Goal: Task Accomplishment & Management: Use online tool/utility

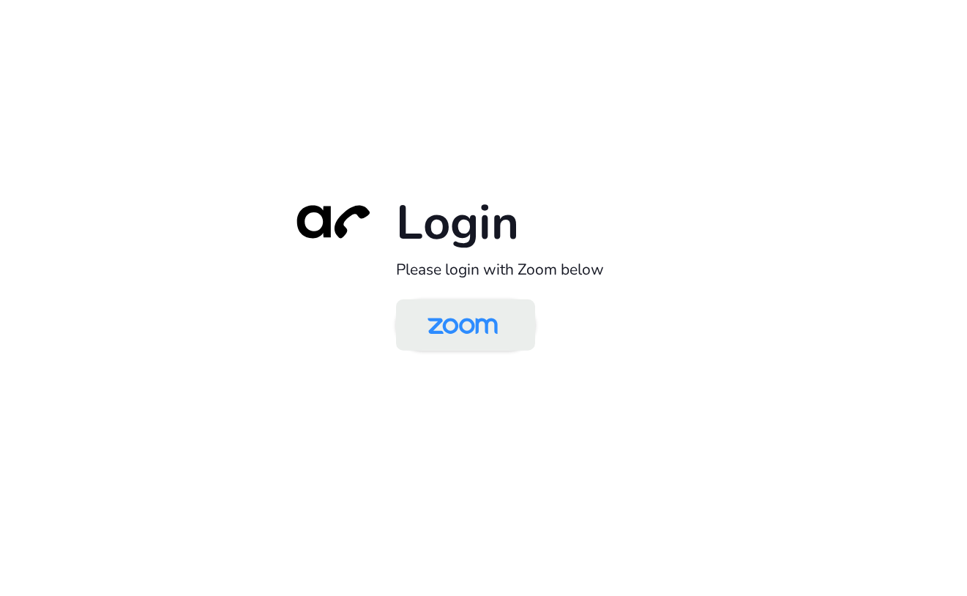
click at [465, 345] on img at bounding box center [462, 326] width 101 height 48
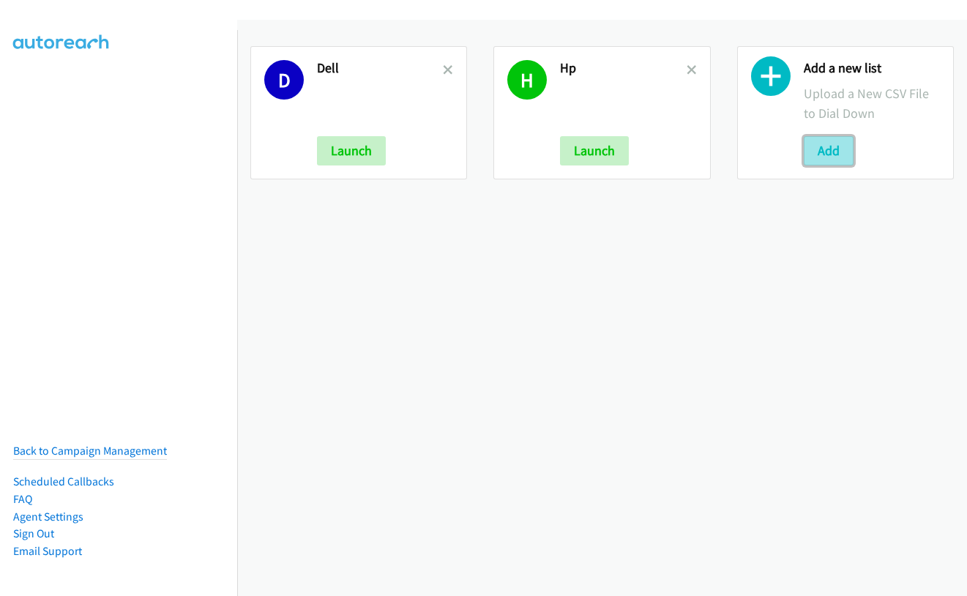
click at [840, 141] on button "Add" at bounding box center [829, 150] width 50 height 29
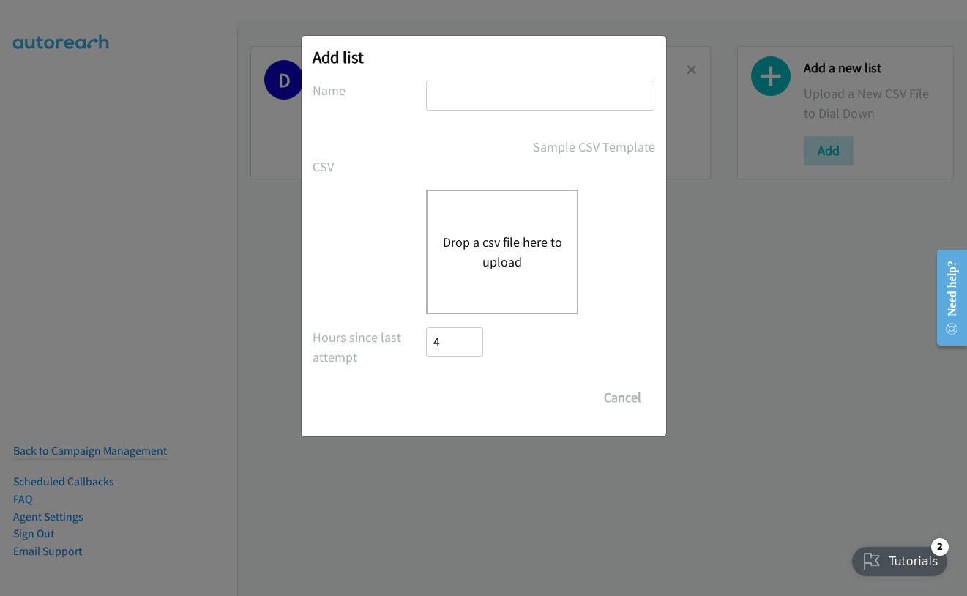
click at [509, 92] on input "text" at bounding box center [540, 96] width 228 height 30
type input "hp th"
click at [495, 252] on button "Drop a csv file here to upload" at bounding box center [502, 252] width 120 height 40
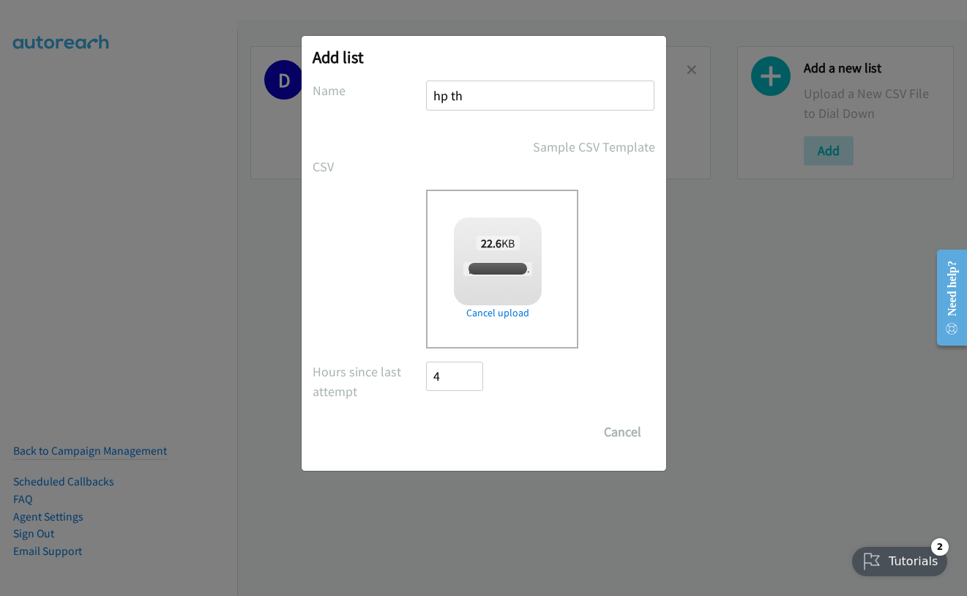
checkbox input "true"
click at [454, 441] on input "Save List" at bounding box center [465, 431] width 77 height 29
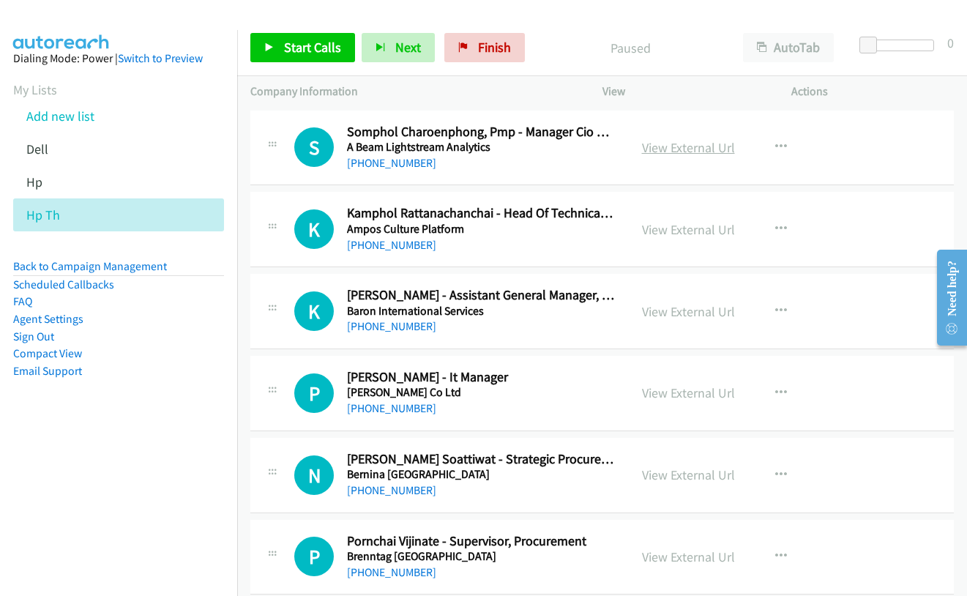
click at [681, 143] on link "View External Url" at bounding box center [688, 147] width 93 height 17
click at [337, 52] on span "Start Calls" at bounding box center [312, 47] width 57 height 17
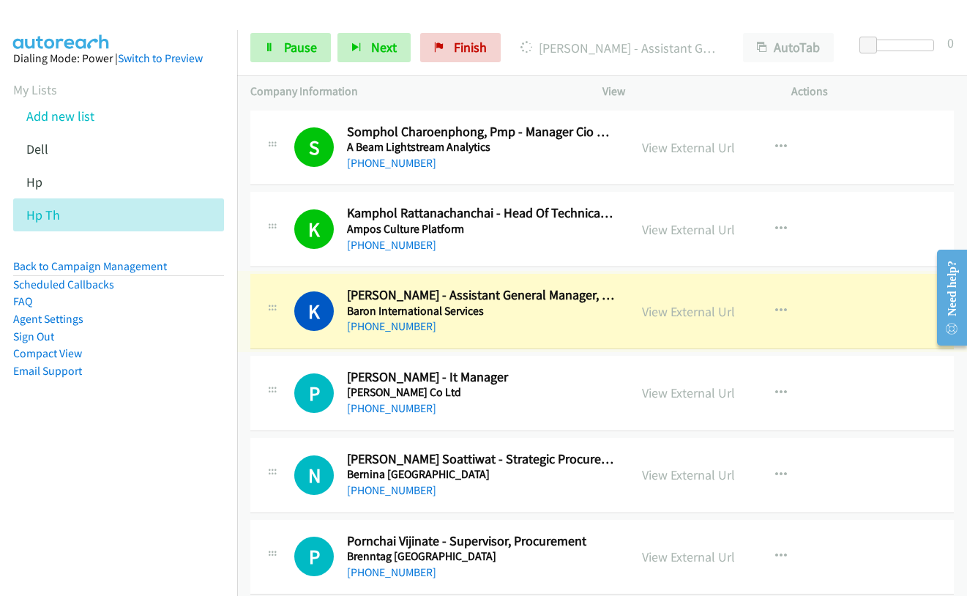
click at [661, 314] on link "View External Url" at bounding box center [688, 311] width 93 height 17
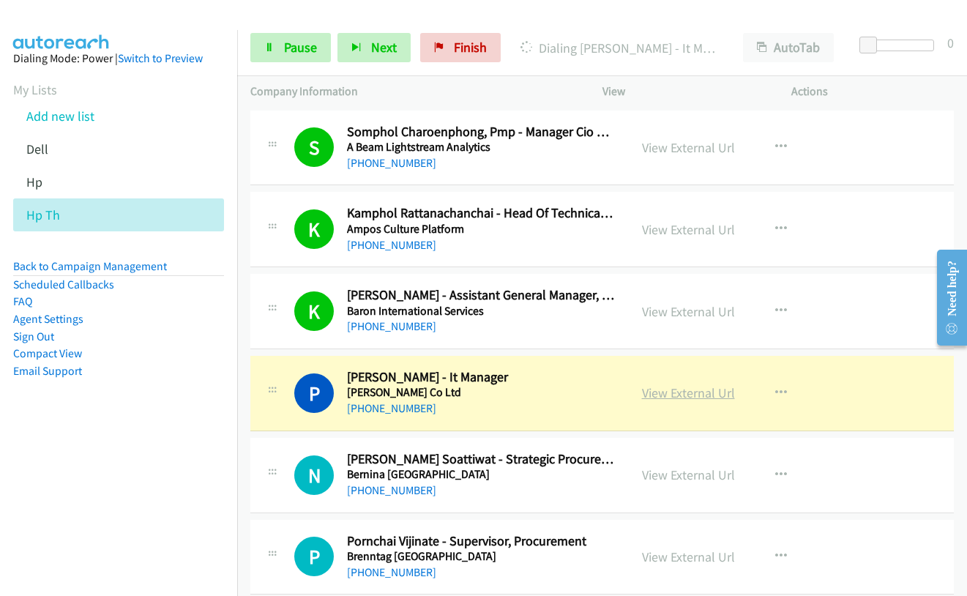
click at [651, 389] on link "View External Url" at bounding box center [688, 392] width 93 height 17
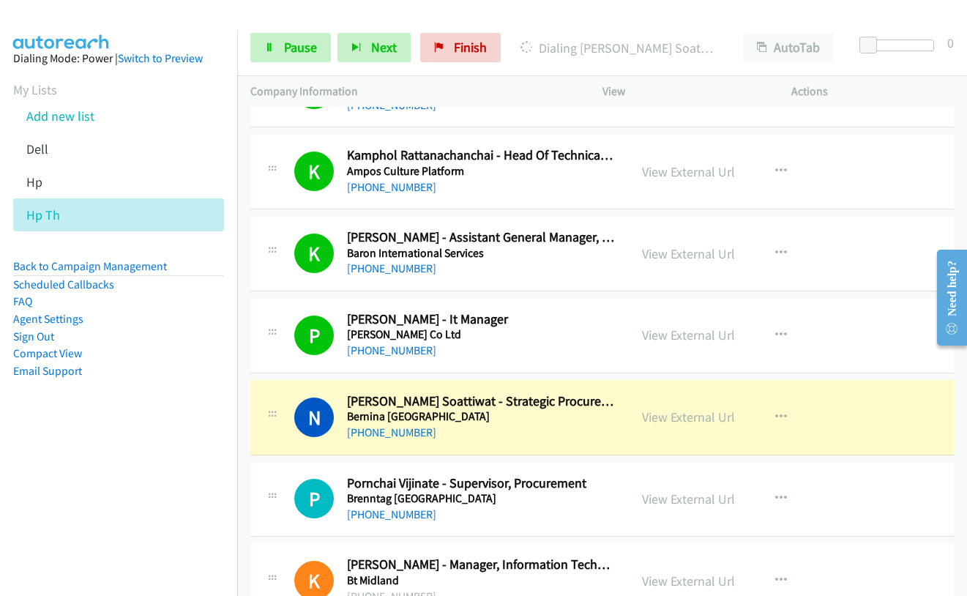
scroll to position [146, 0]
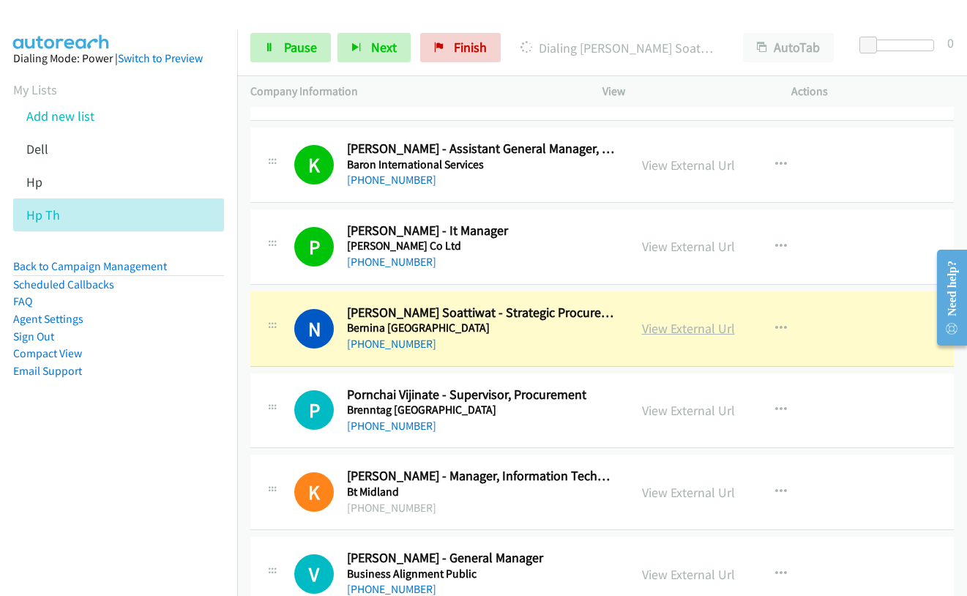
click at [666, 329] on link "View External Url" at bounding box center [688, 328] width 93 height 17
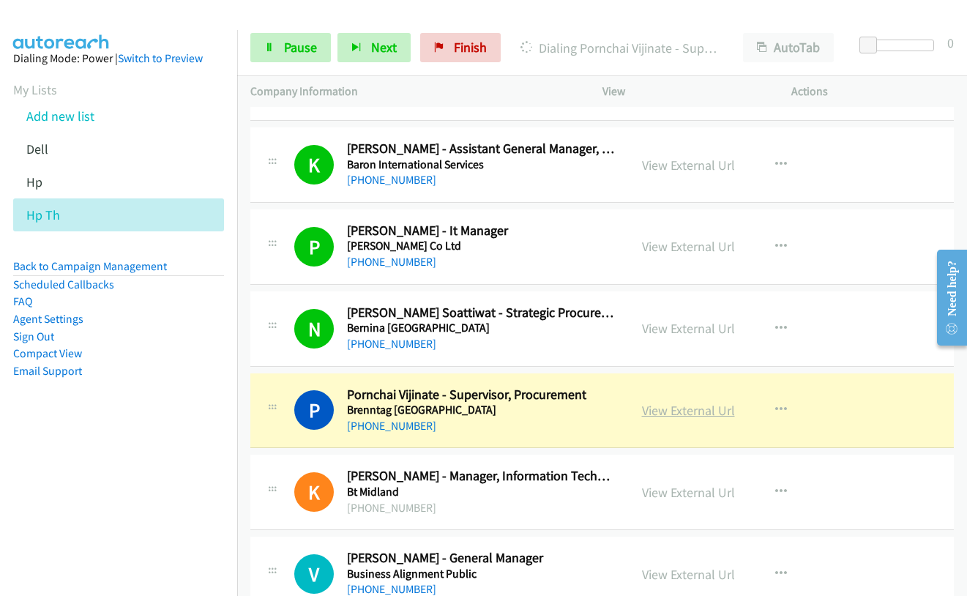
click at [693, 411] on link "View External Url" at bounding box center [688, 410] width 93 height 17
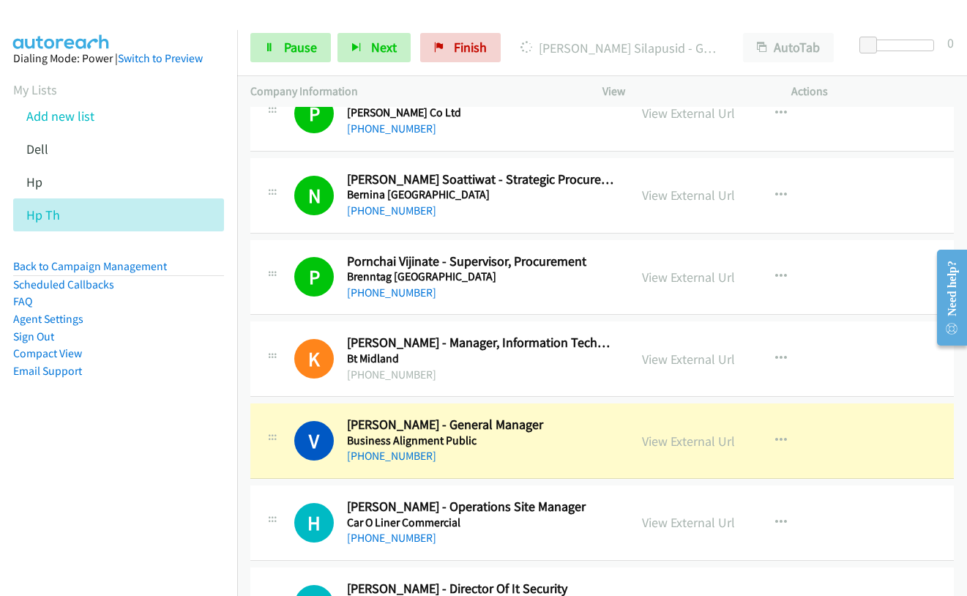
scroll to position [293, 0]
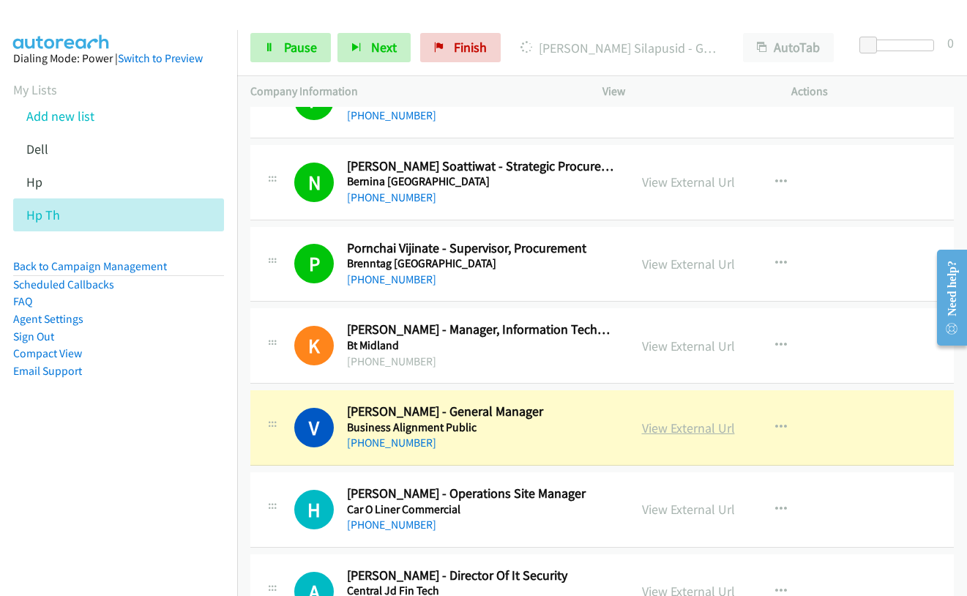
click at [681, 424] on link "View External Url" at bounding box center [688, 427] width 93 height 17
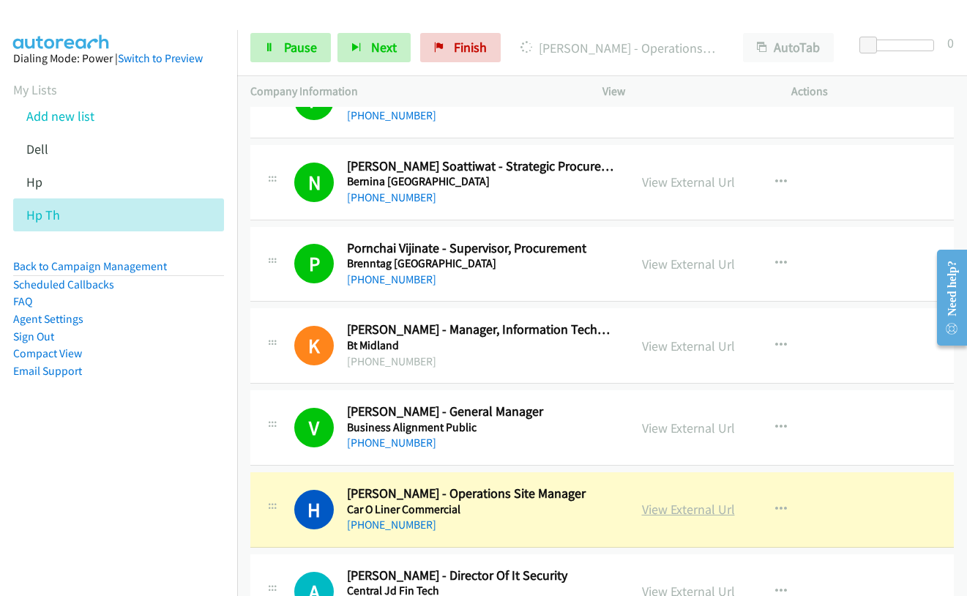
click at [692, 514] on link "View External Url" at bounding box center [688, 509] width 93 height 17
drag, startPoint x: 306, startPoint y: 46, endPoint x: 364, endPoint y: 20, distance: 63.2
click at [306, 46] on span "Pause" at bounding box center [300, 47] width 33 height 17
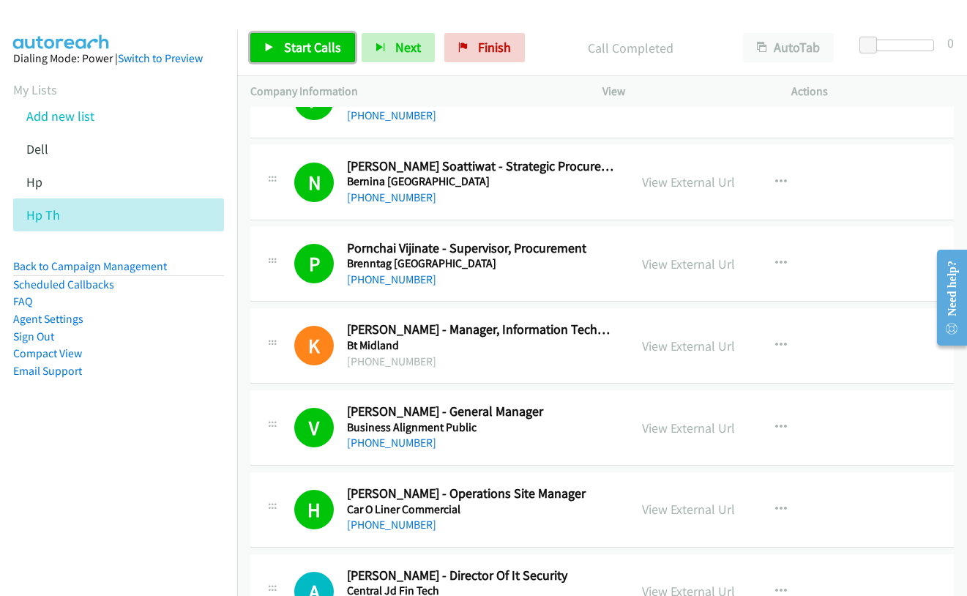
click at [315, 45] on span "Start Calls" at bounding box center [312, 47] width 57 height 17
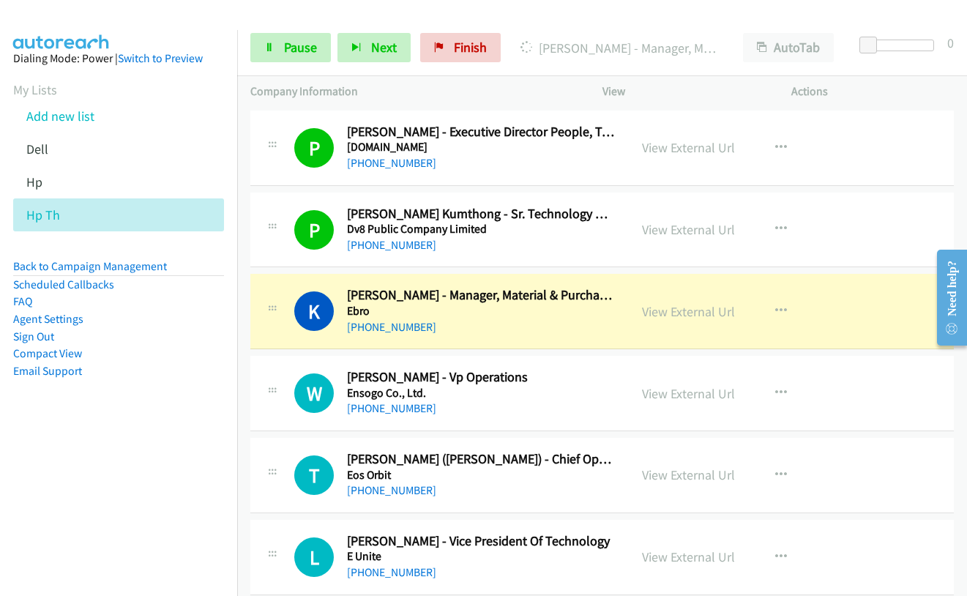
scroll to position [2049, 0]
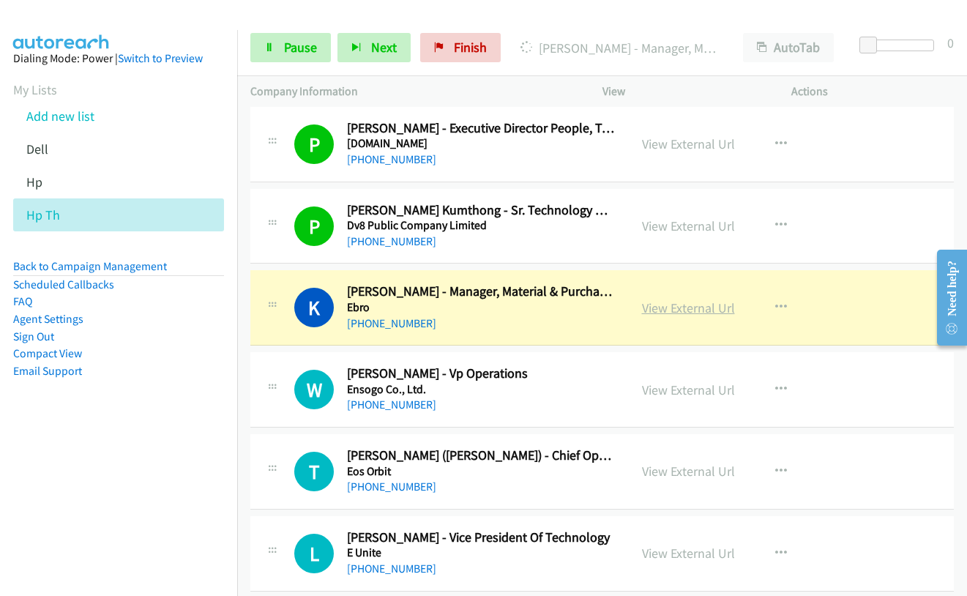
click at [690, 311] on link "View External Url" at bounding box center [688, 307] width 93 height 17
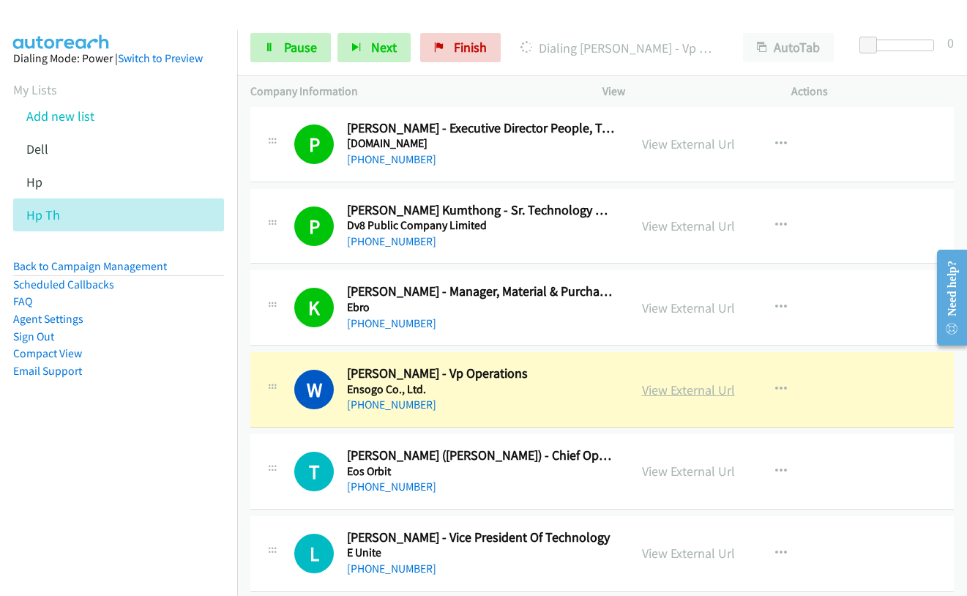
click at [670, 389] on link "View External Url" at bounding box center [688, 389] width 93 height 17
click at [299, 48] on span "Pause" at bounding box center [300, 47] width 33 height 17
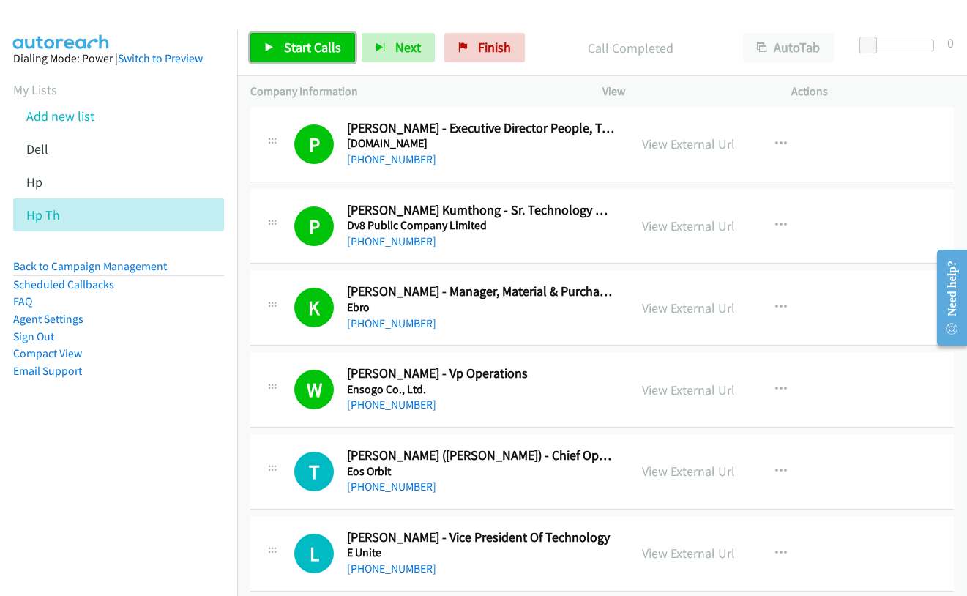
click at [300, 43] on span "Start Calls" at bounding box center [312, 47] width 57 height 17
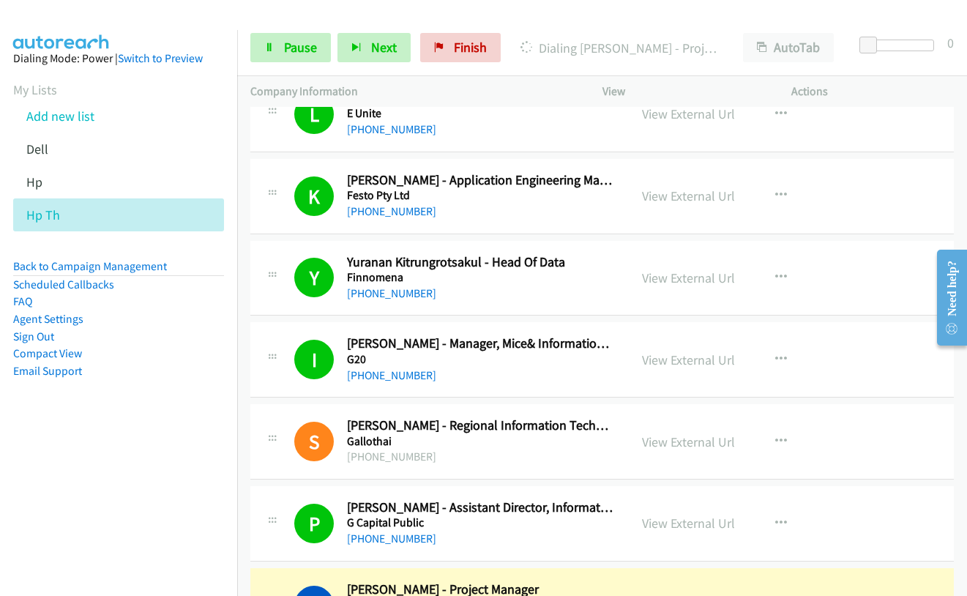
scroll to position [2781, 0]
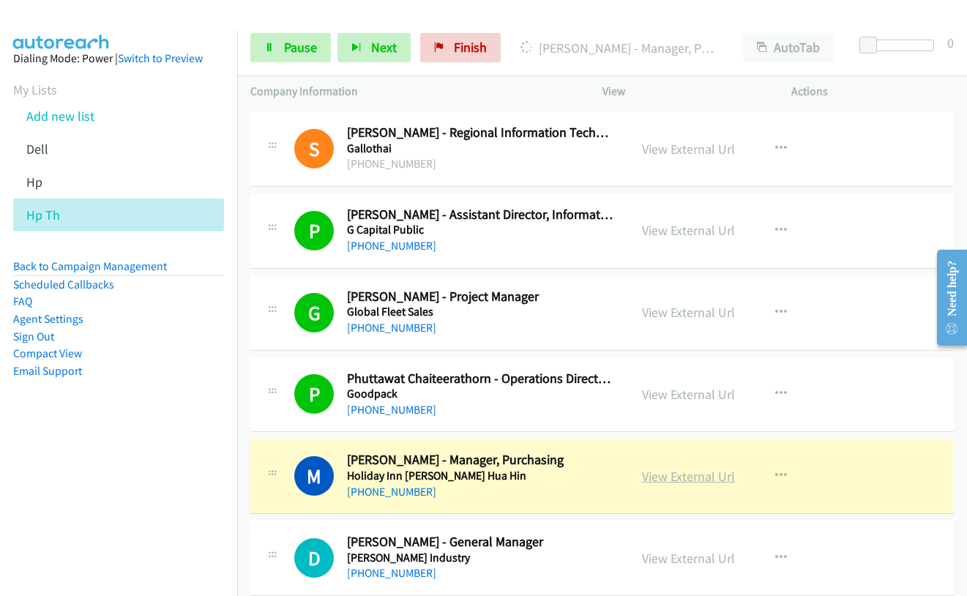
click at [690, 478] on link "View External Url" at bounding box center [688, 476] width 93 height 17
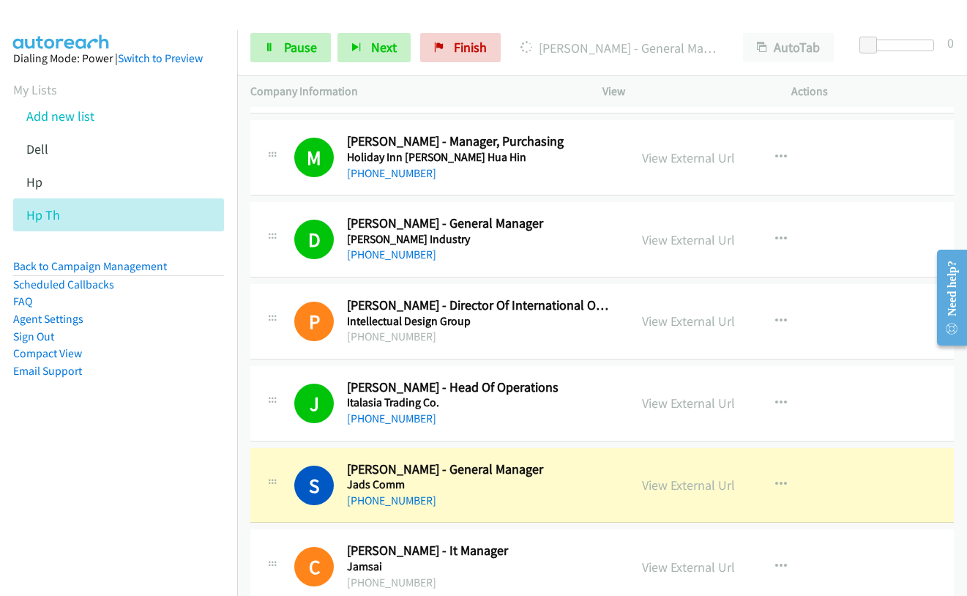
scroll to position [3293, 0]
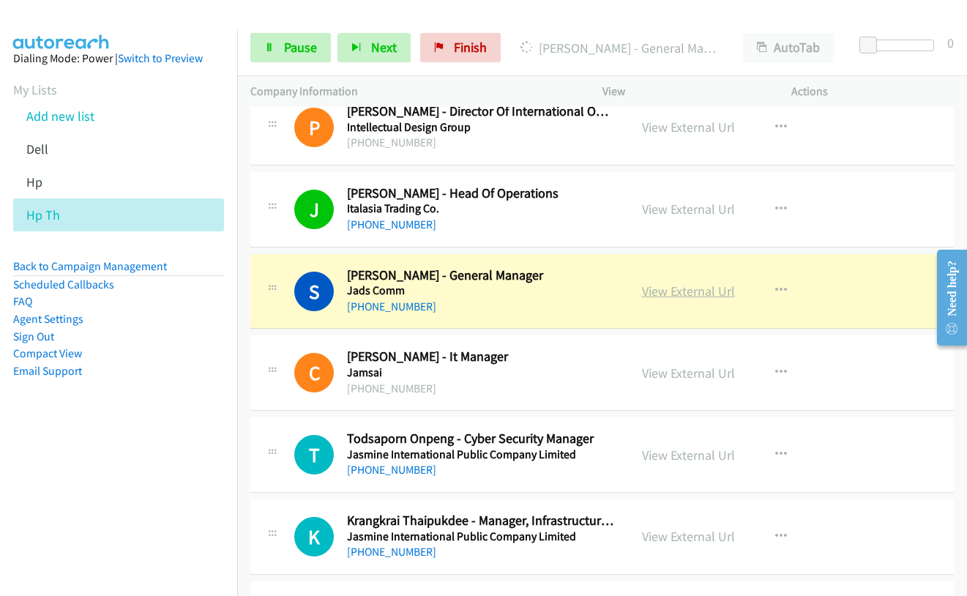
click at [667, 291] on link "View External Url" at bounding box center [688, 290] width 93 height 17
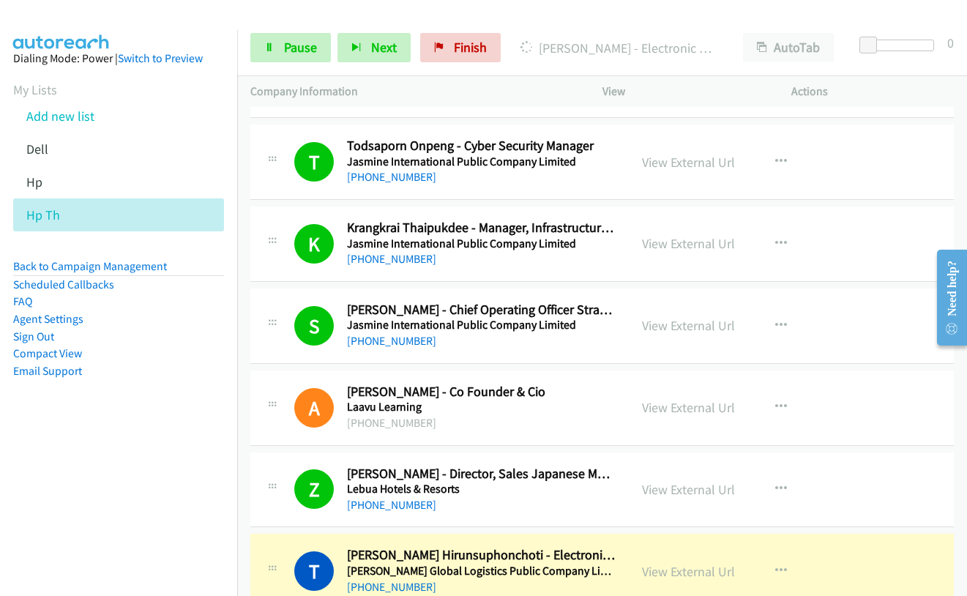
scroll to position [3806, 0]
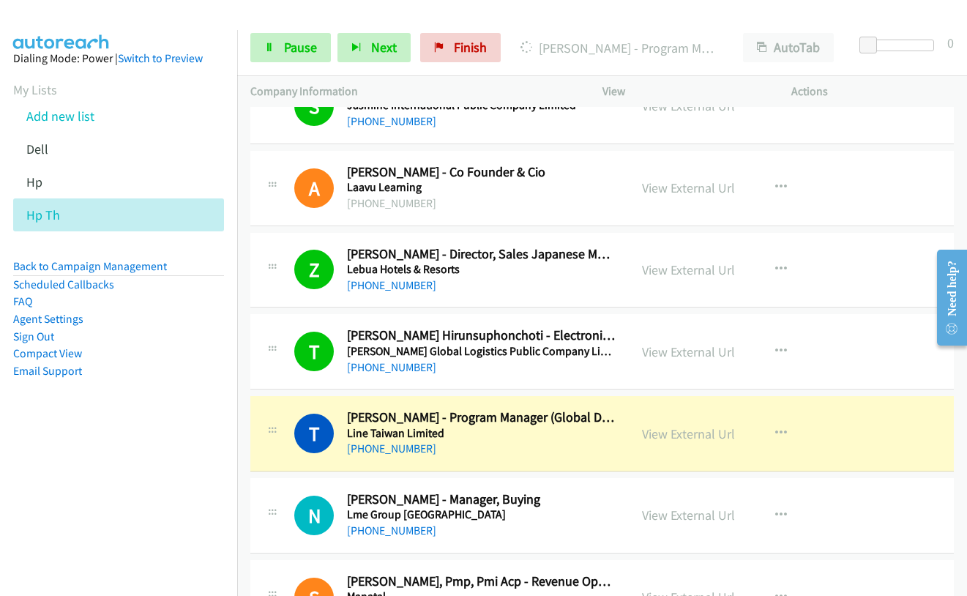
click at [430, 17] on div at bounding box center [477, 28] width 954 height 56
click at [704, 438] on link "View External Url" at bounding box center [688, 433] width 93 height 17
click at [298, 51] on span "Pause" at bounding box center [300, 47] width 33 height 17
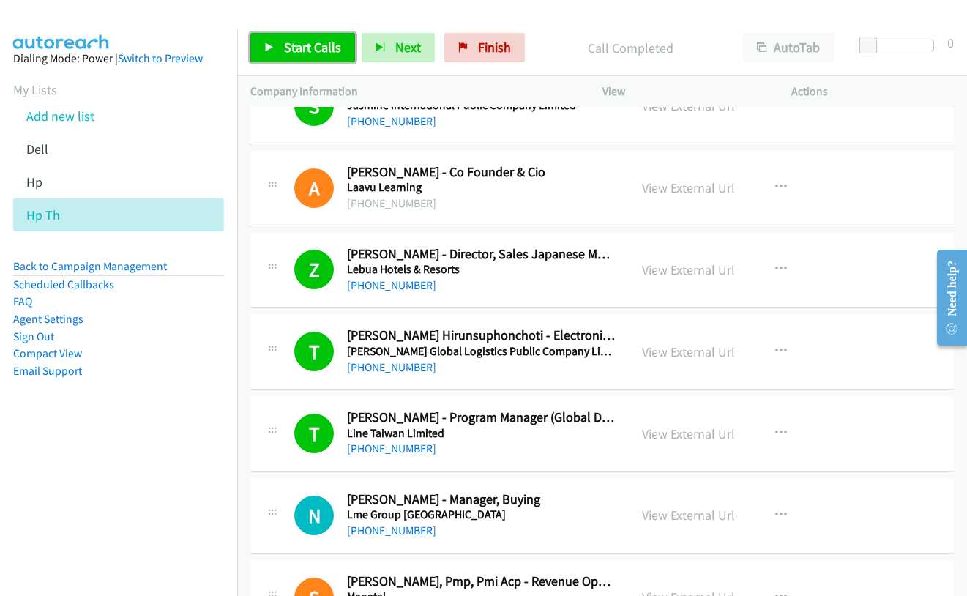
click at [316, 42] on span "Start Calls" at bounding box center [312, 47] width 57 height 17
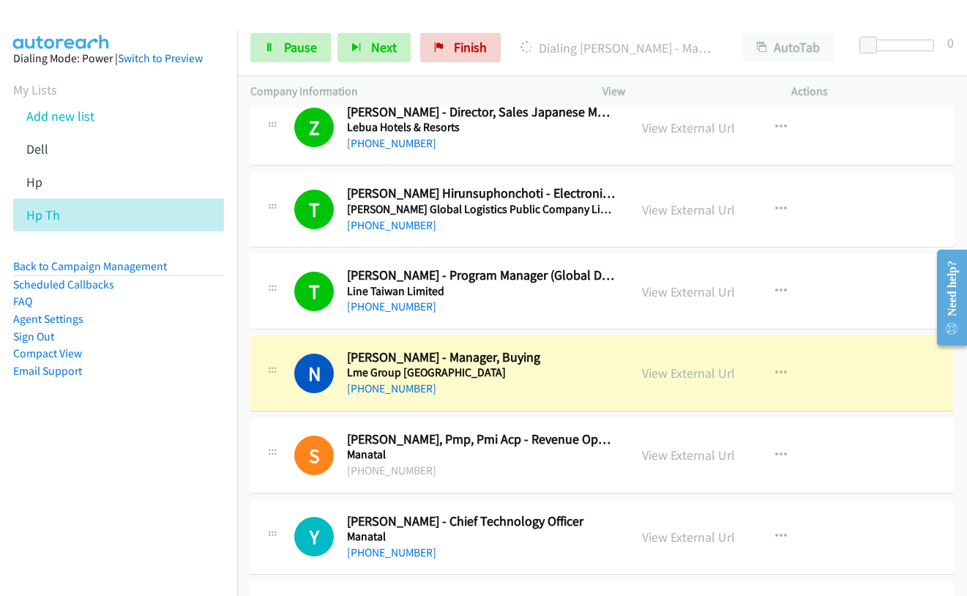
scroll to position [3952, 0]
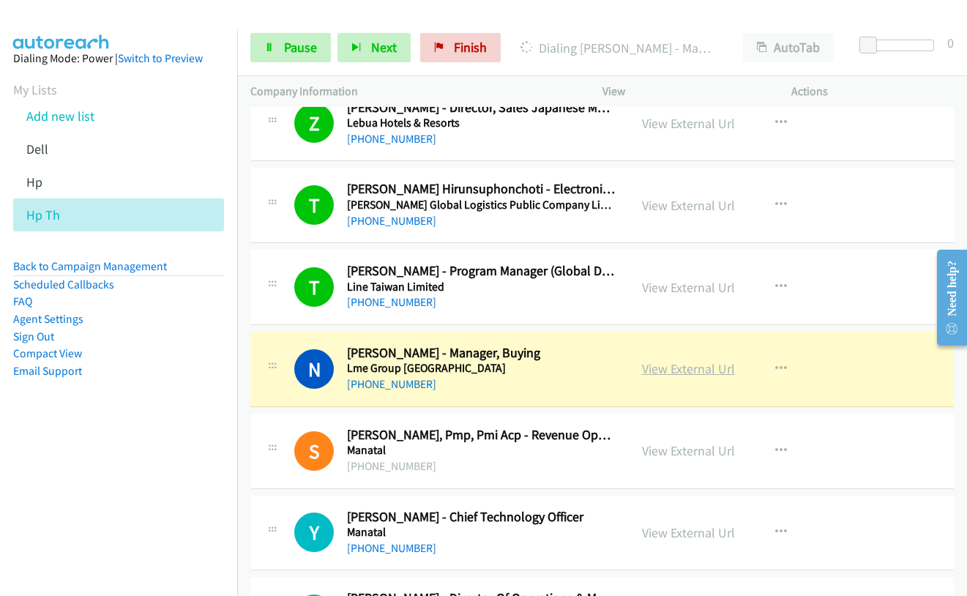
click at [673, 369] on link "View External Url" at bounding box center [688, 368] width 93 height 17
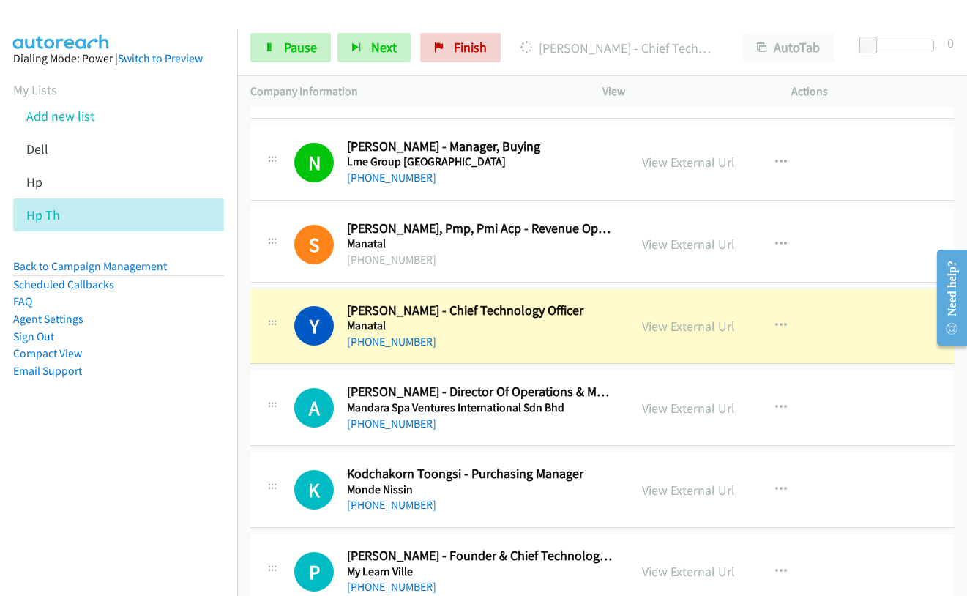
scroll to position [4171, 0]
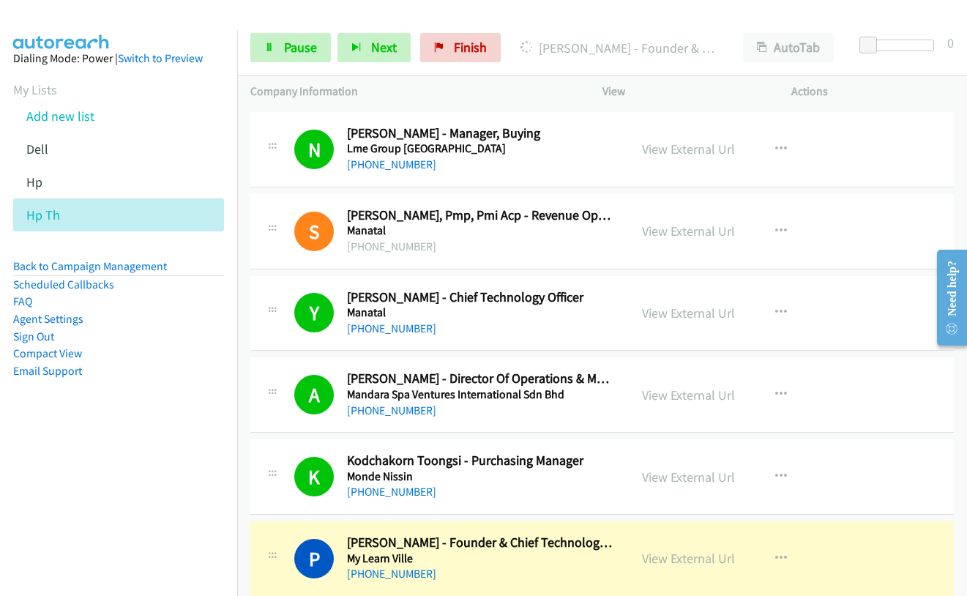
drag, startPoint x: 507, startPoint y: 15, endPoint x: 555, endPoint y: 67, distance: 70.4
click at [507, 15] on div at bounding box center [477, 28] width 954 height 56
click at [703, 560] on link "View External Url" at bounding box center [688, 558] width 93 height 17
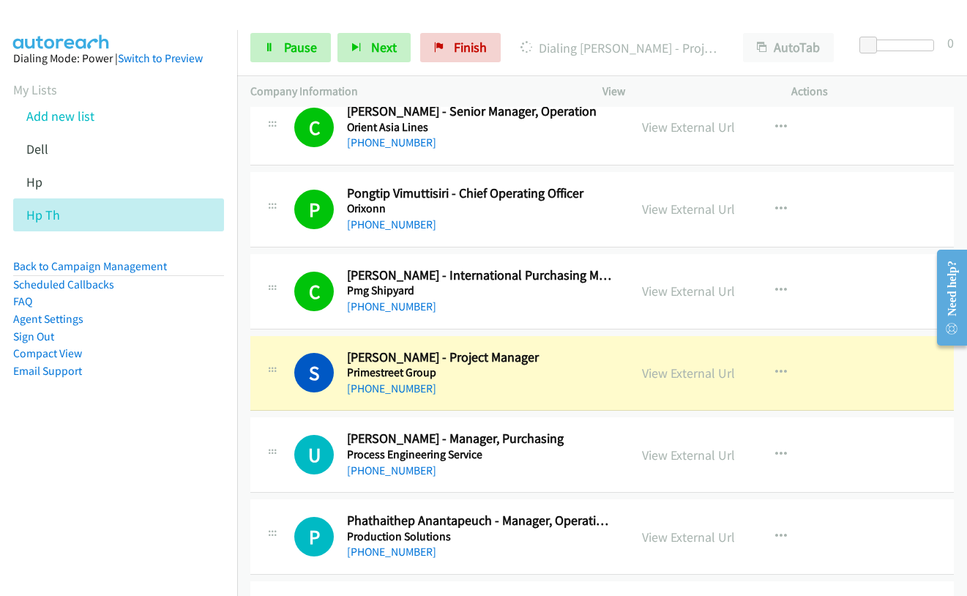
scroll to position [5050, 0]
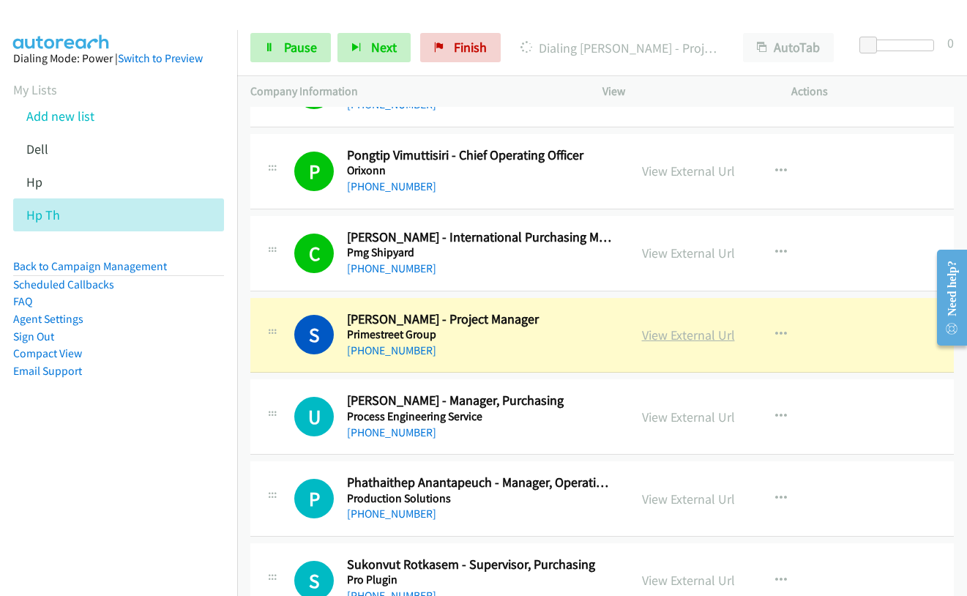
click at [693, 333] on link "View External Url" at bounding box center [688, 334] width 93 height 17
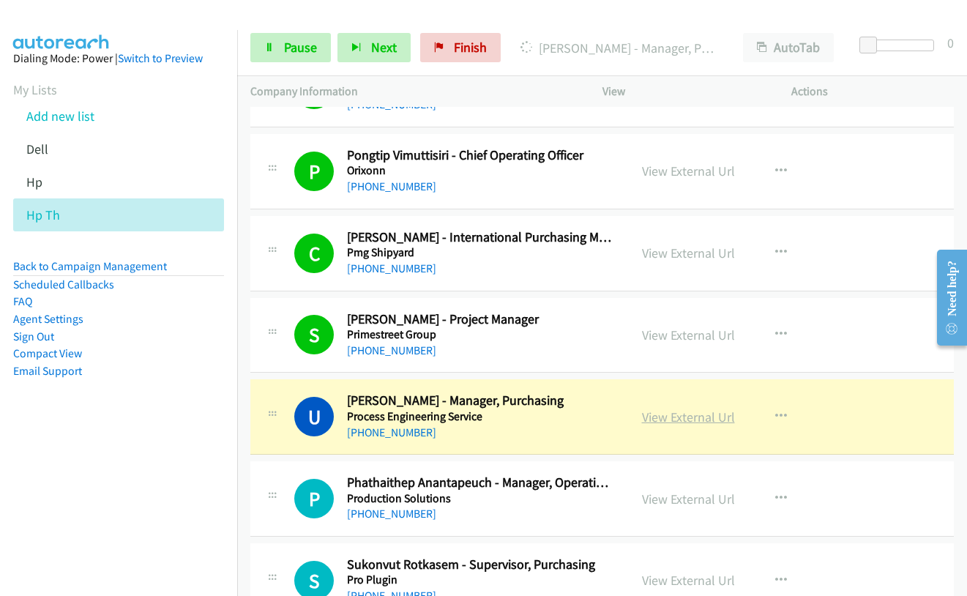
click at [695, 418] on link "View External Url" at bounding box center [688, 416] width 93 height 17
click at [296, 53] on span "Pause" at bounding box center [300, 47] width 33 height 17
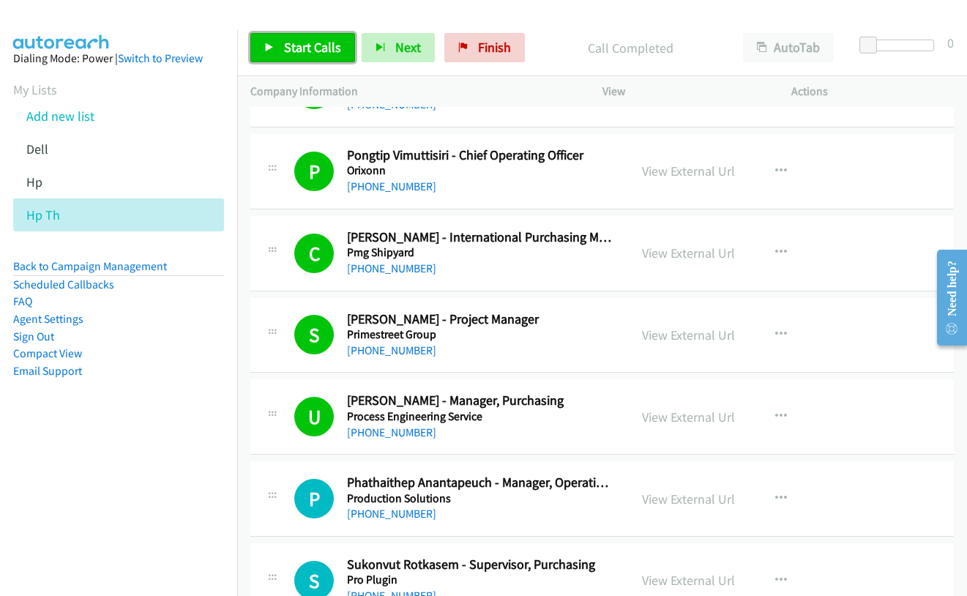
click at [301, 51] on span "Start Calls" at bounding box center [312, 47] width 57 height 17
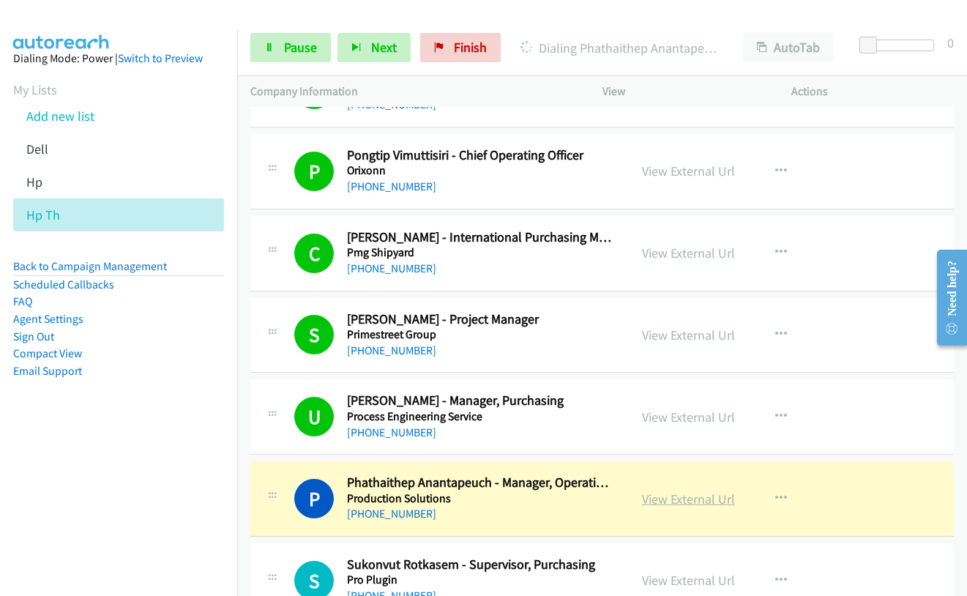
click at [681, 500] on link "View External Url" at bounding box center [688, 498] width 93 height 17
click at [310, 53] on span "Pause" at bounding box center [300, 47] width 33 height 17
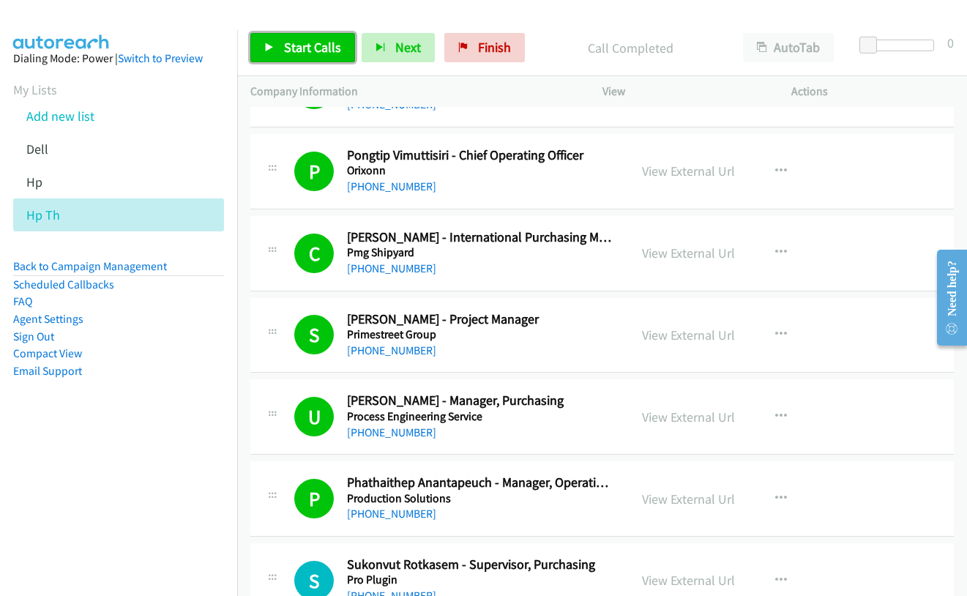
click at [306, 48] on span "Start Calls" at bounding box center [312, 47] width 57 height 17
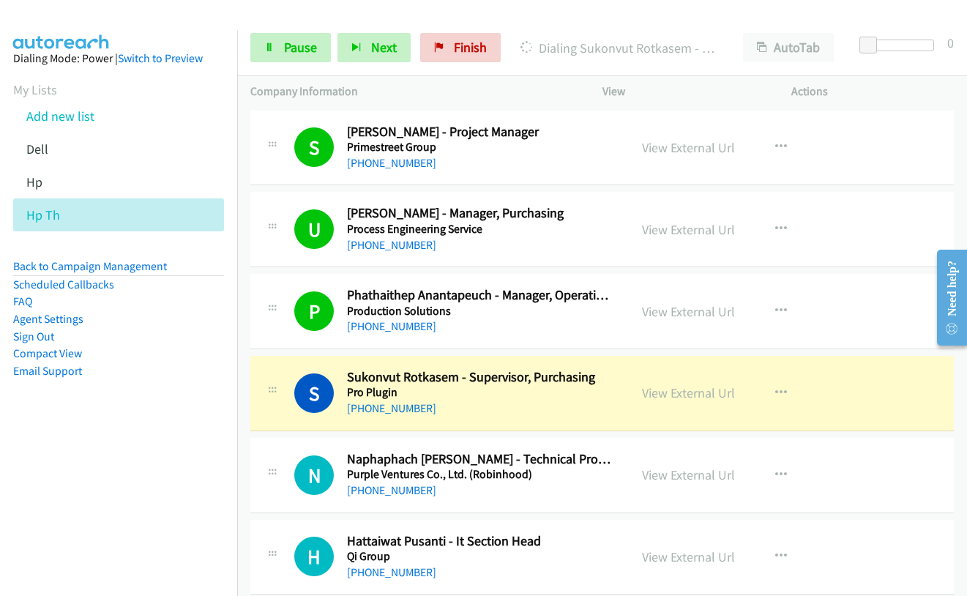
scroll to position [5269, 0]
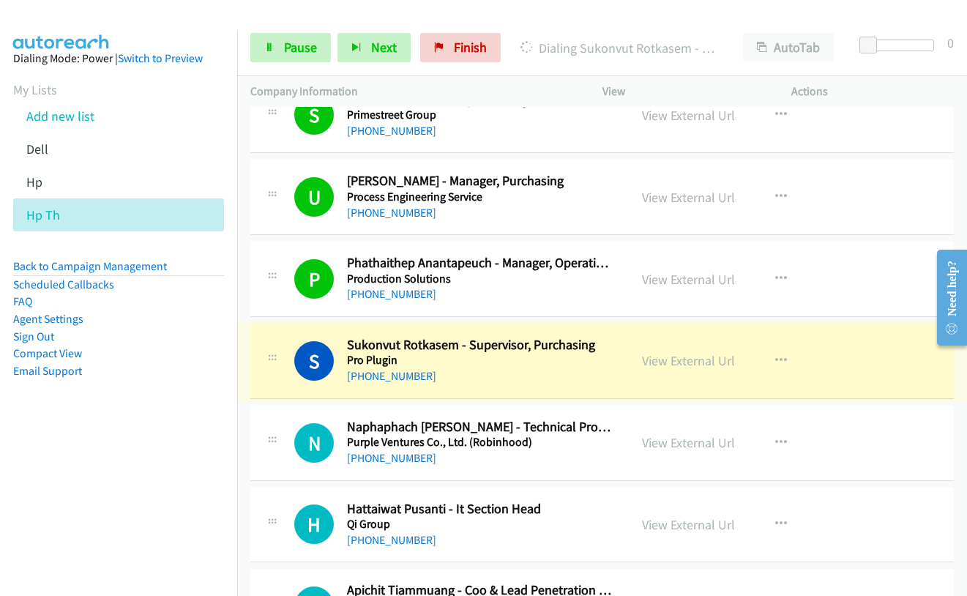
click at [698, 363] on link "View External Url" at bounding box center [688, 360] width 93 height 17
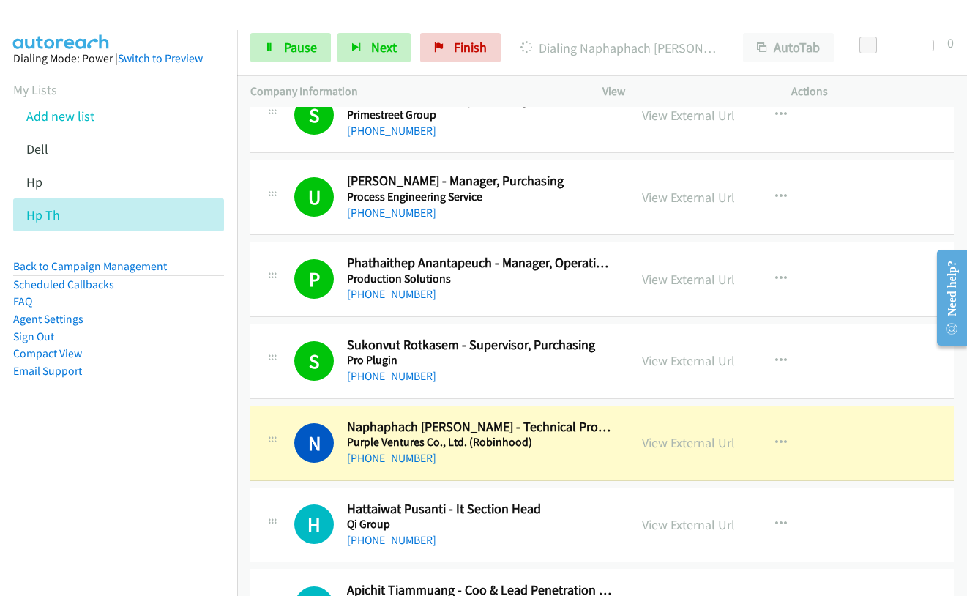
scroll to position [5342, 0]
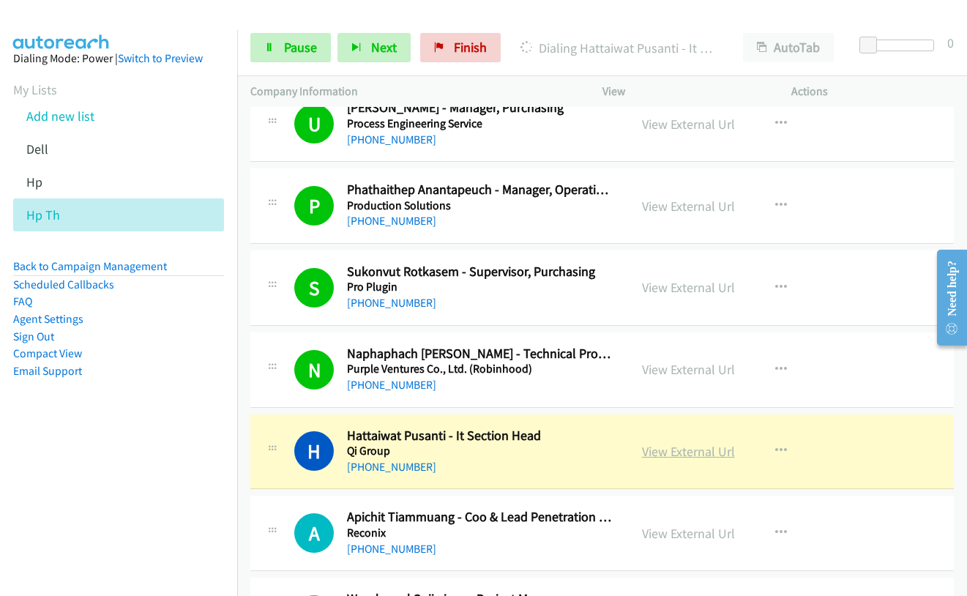
click at [675, 453] on link "View External Url" at bounding box center [688, 451] width 93 height 17
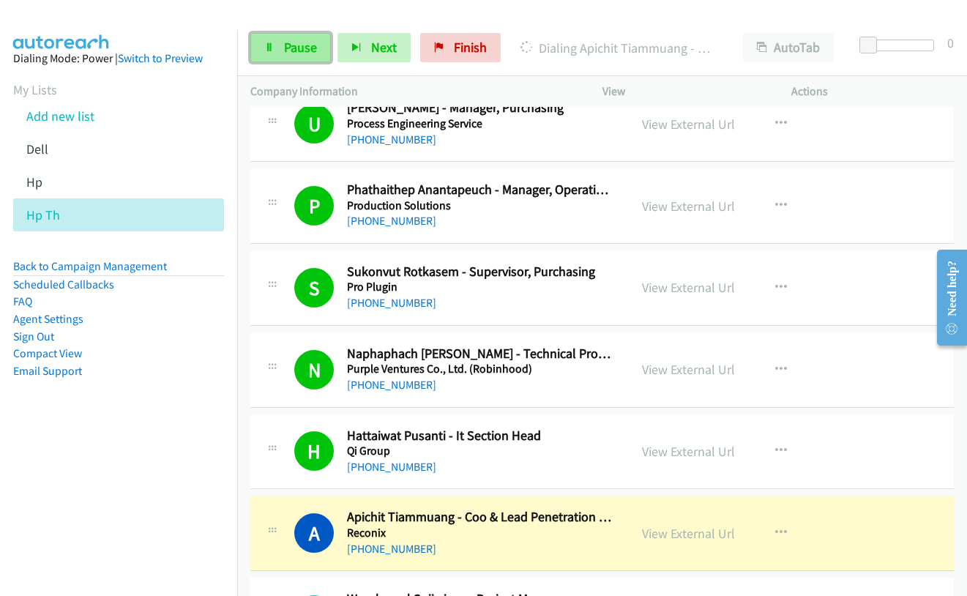
click at [286, 46] on span "Pause" at bounding box center [300, 47] width 33 height 17
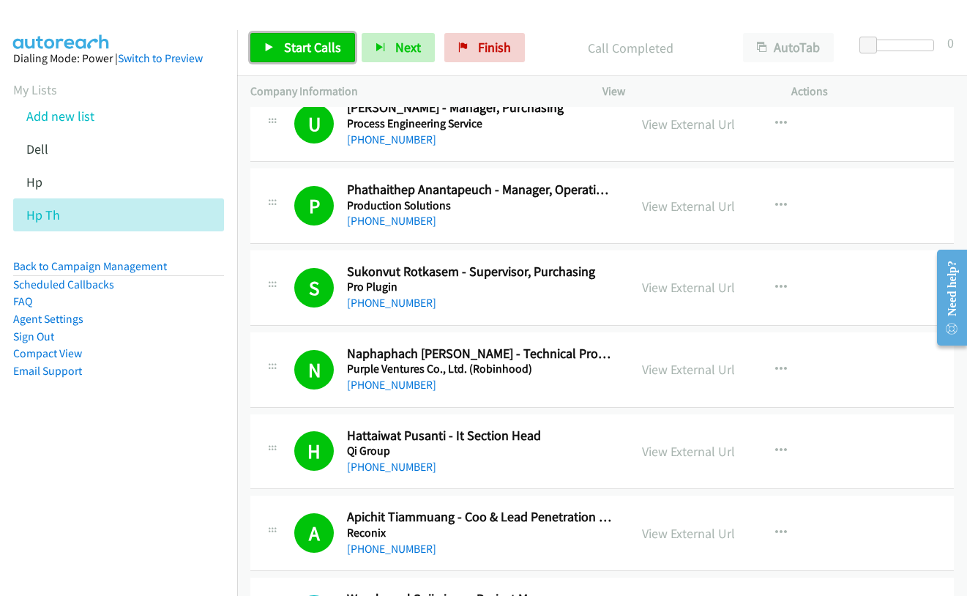
click at [296, 42] on span "Start Calls" at bounding box center [312, 47] width 57 height 17
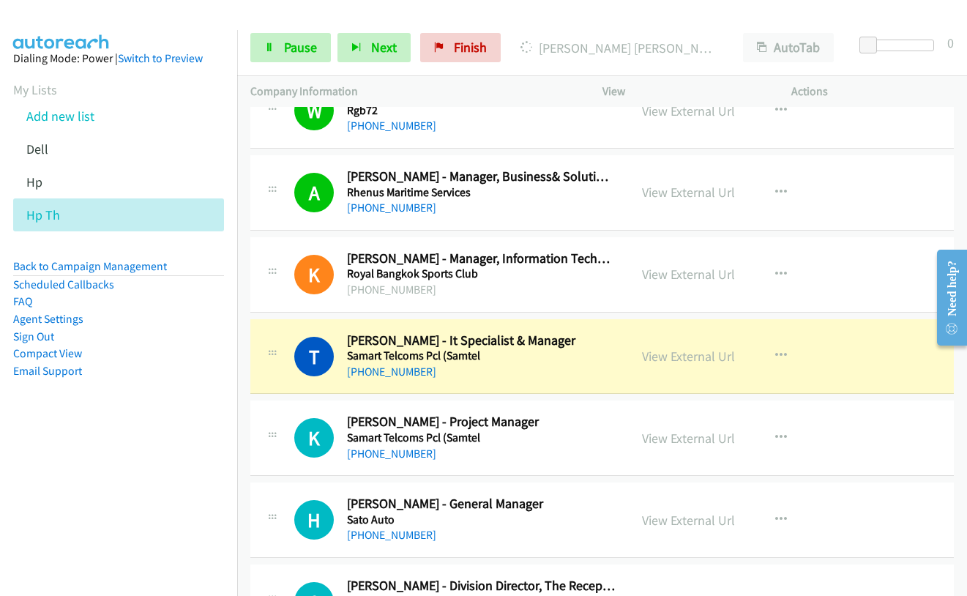
scroll to position [5855, 0]
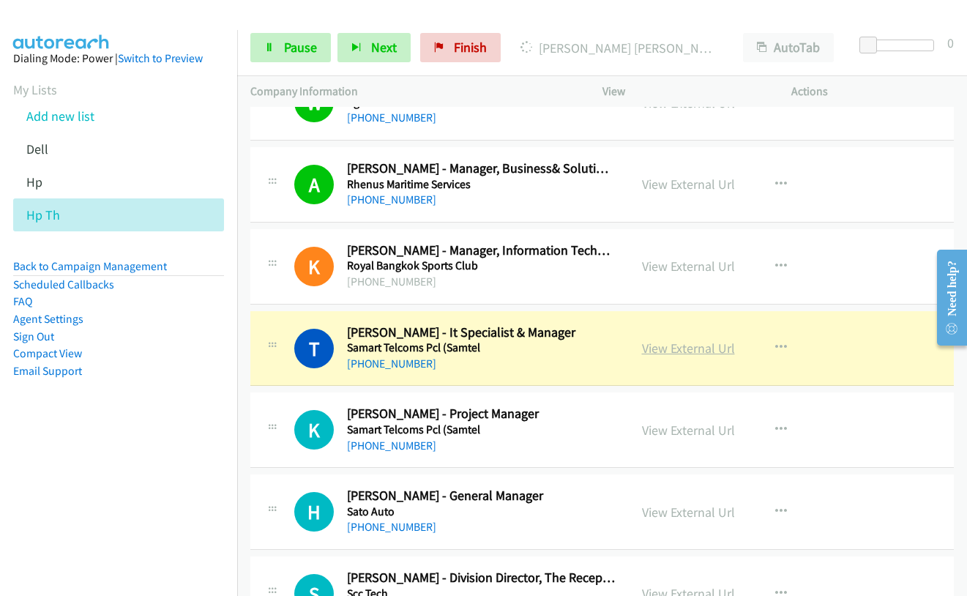
click at [665, 353] on link "View External Url" at bounding box center [688, 348] width 93 height 17
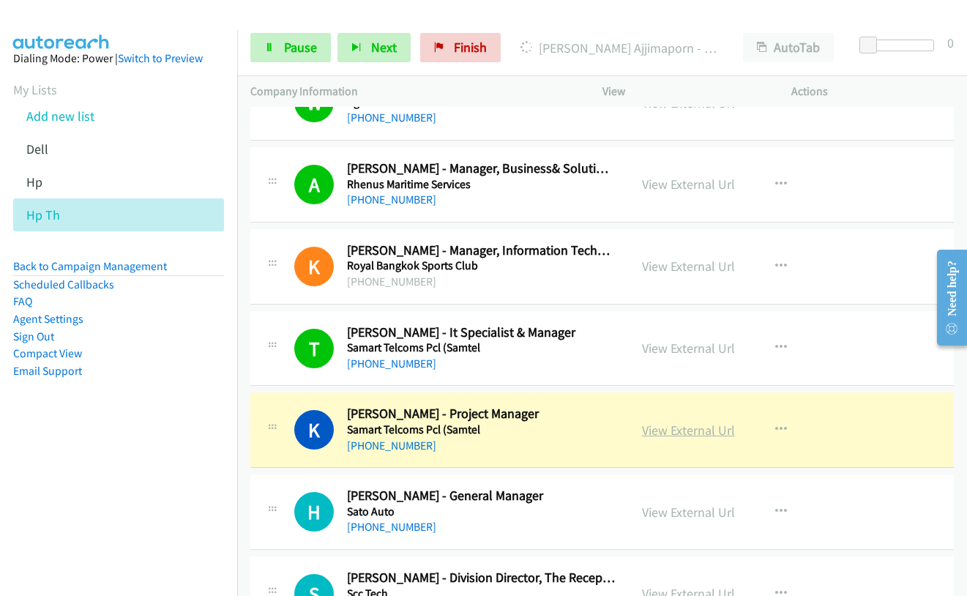
click at [684, 432] on link "View External Url" at bounding box center [688, 430] width 93 height 17
click at [280, 49] on link "Pause" at bounding box center [290, 47] width 81 height 29
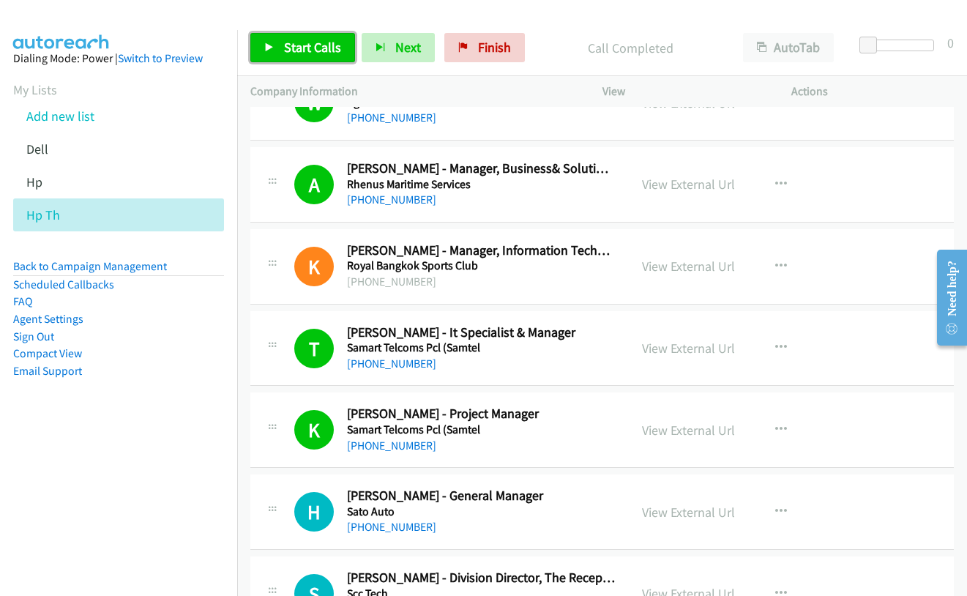
click at [329, 49] on span "Start Calls" at bounding box center [312, 47] width 57 height 17
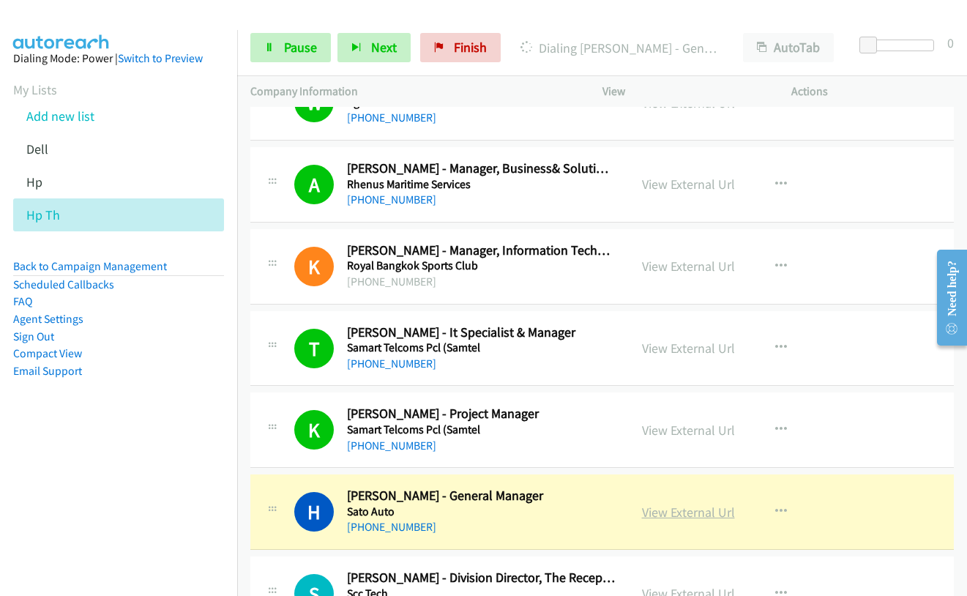
click at [681, 514] on link "View External Url" at bounding box center [688, 512] width 93 height 17
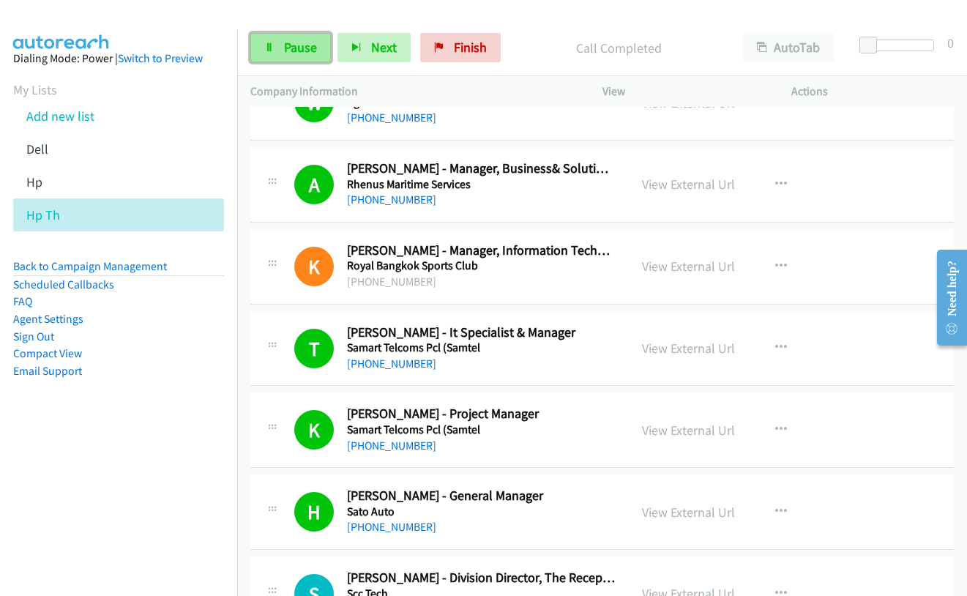
click at [296, 47] on span "Pause" at bounding box center [300, 47] width 33 height 17
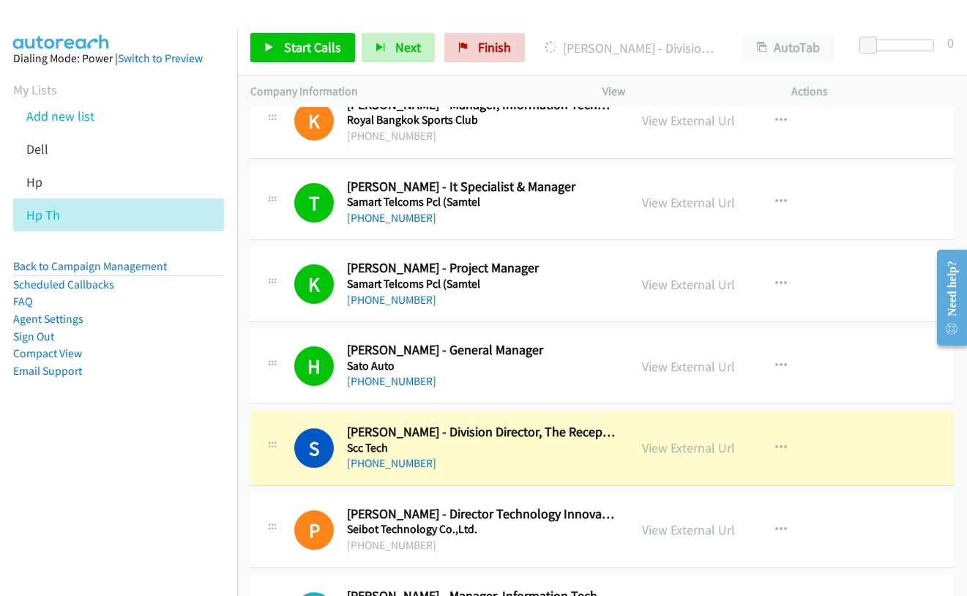
scroll to position [6001, 0]
click at [677, 441] on link "View External Url" at bounding box center [688, 446] width 93 height 17
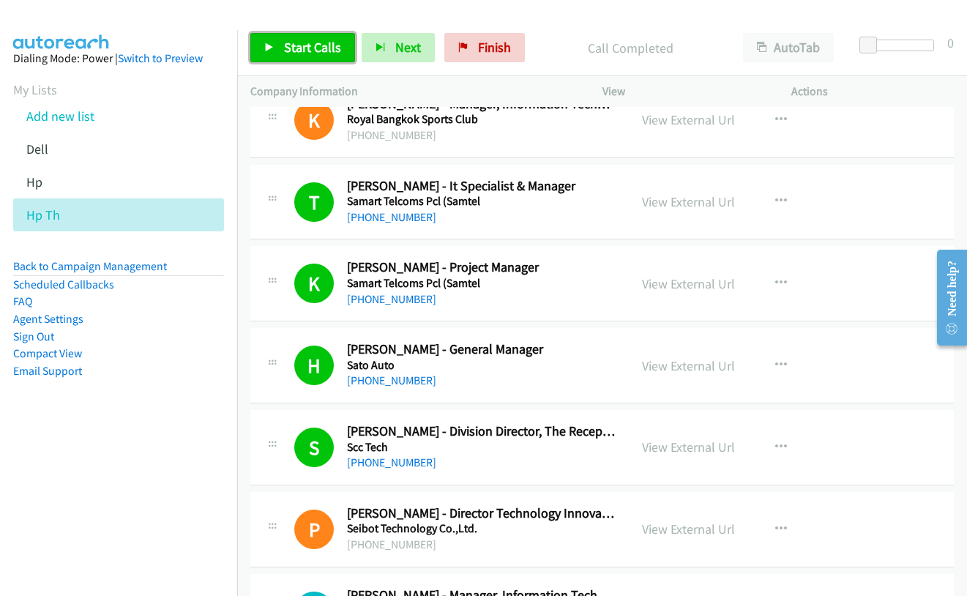
click at [312, 43] on span "Start Calls" at bounding box center [312, 47] width 57 height 17
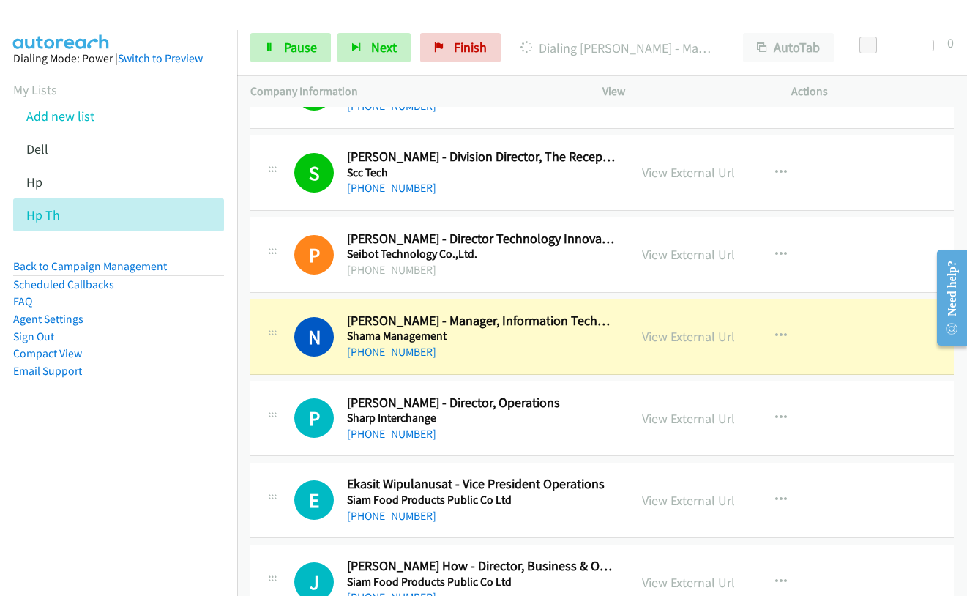
scroll to position [6294, 0]
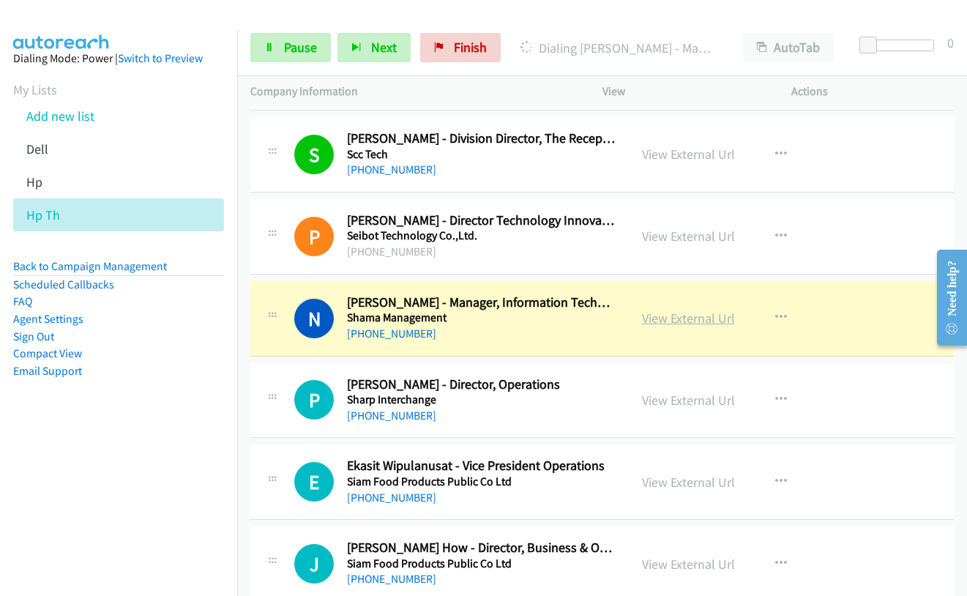
click at [650, 320] on link "View External Url" at bounding box center [688, 318] width 93 height 17
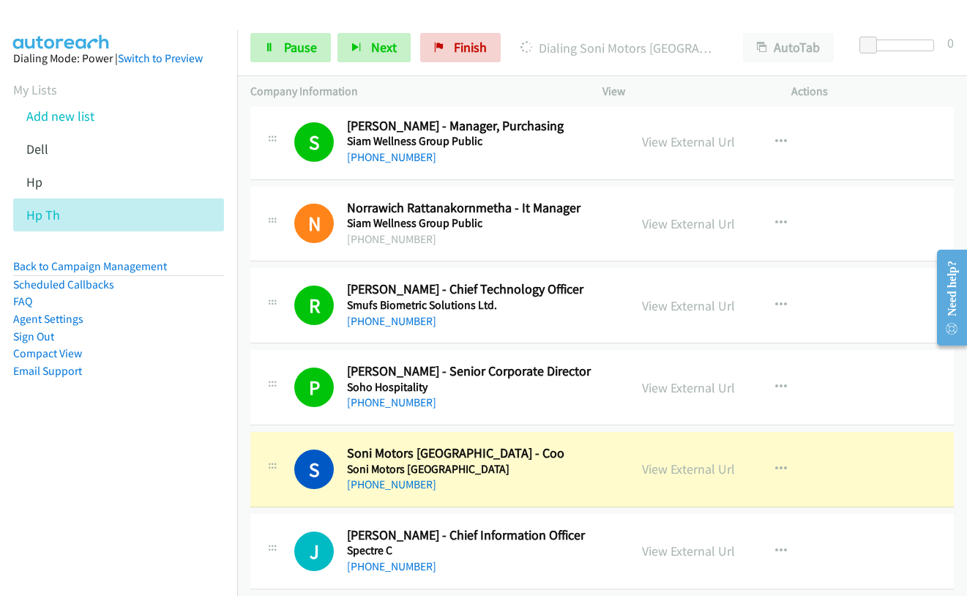
scroll to position [7099, 0]
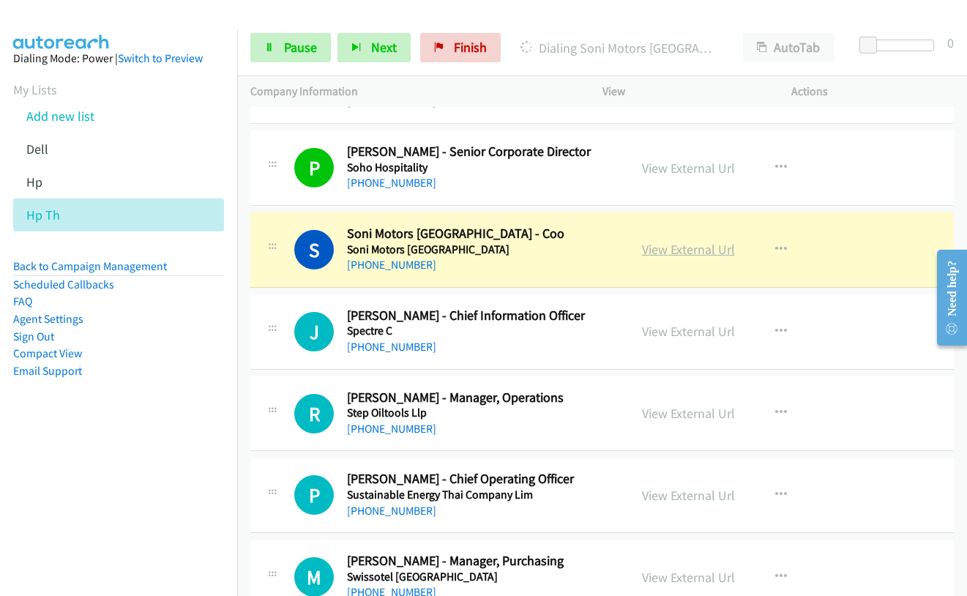
click at [678, 250] on link "View External Url" at bounding box center [688, 249] width 93 height 17
click at [295, 51] on span "Pause" at bounding box center [300, 47] width 33 height 17
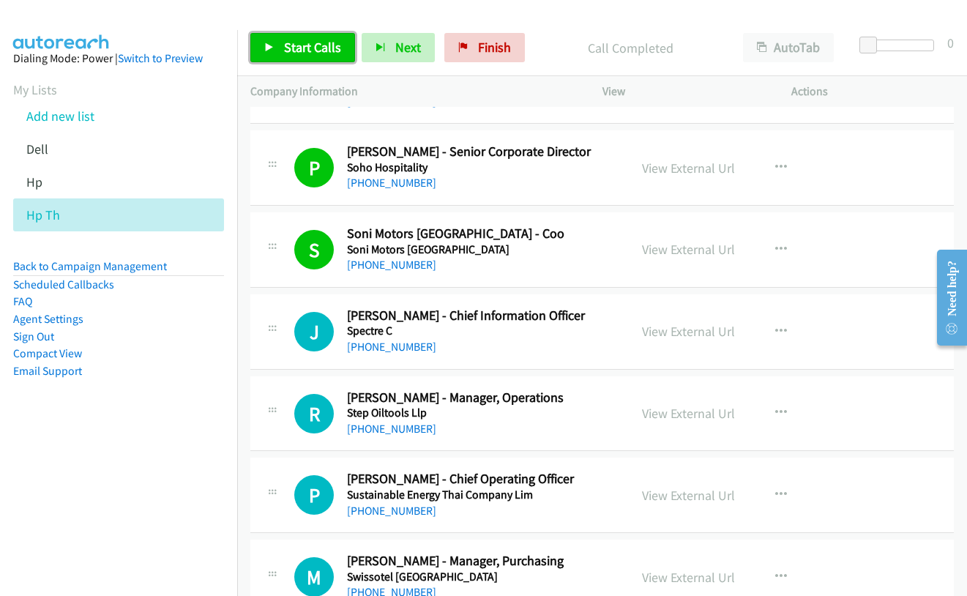
click at [322, 48] on span "Start Calls" at bounding box center [312, 47] width 57 height 17
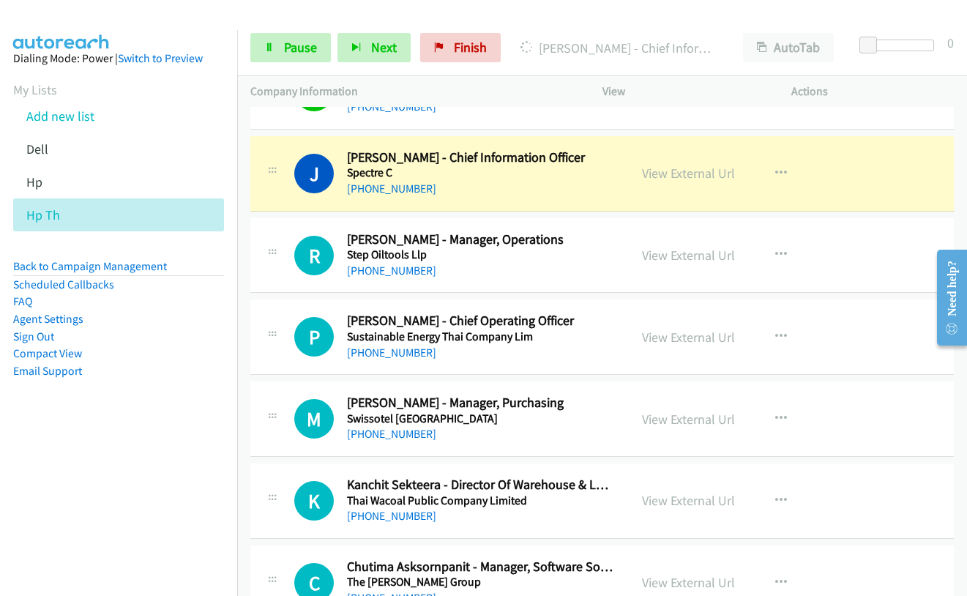
scroll to position [7172, 0]
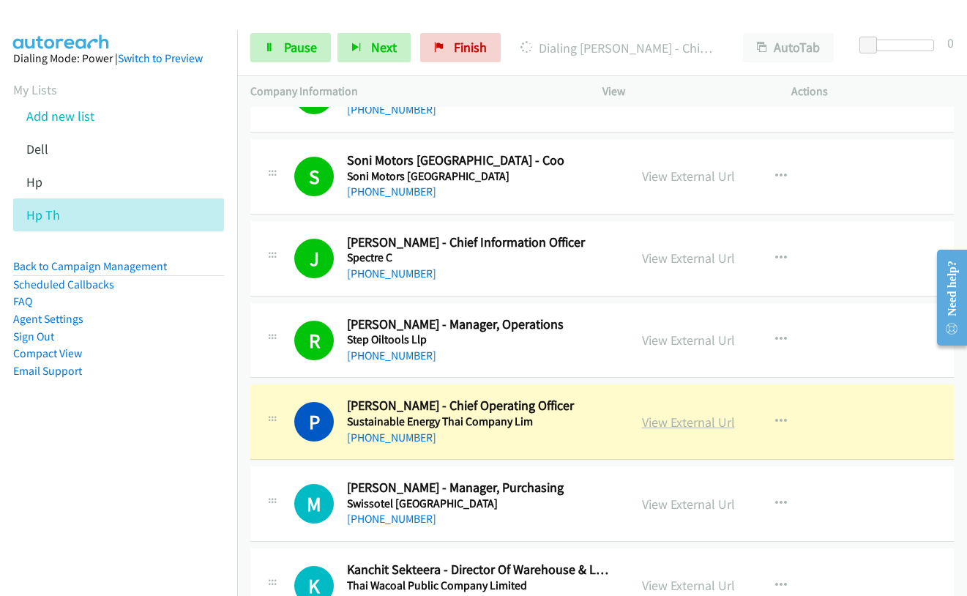
click at [680, 418] on link "View External Url" at bounding box center [688, 421] width 93 height 17
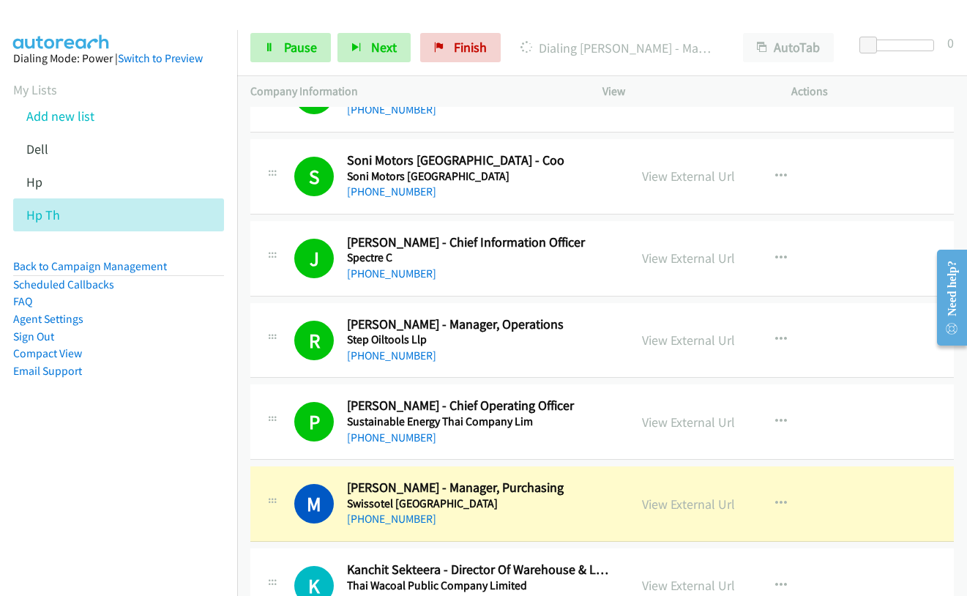
scroll to position [7245, 0]
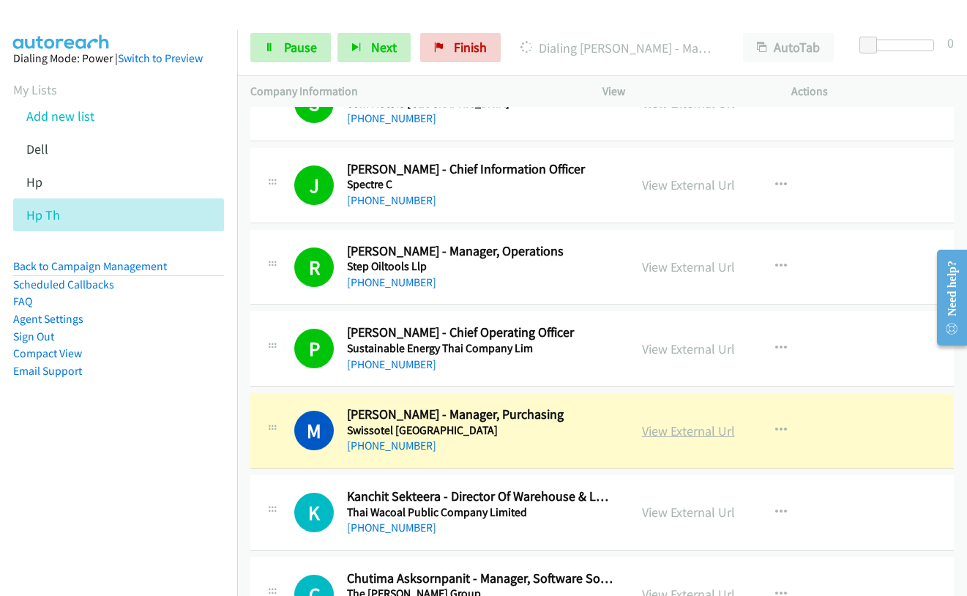
click at [697, 433] on link "View External Url" at bounding box center [688, 430] width 93 height 17
click at [296, 52] on span "Pause" at bounding box center [300, 47] width 33 height 17
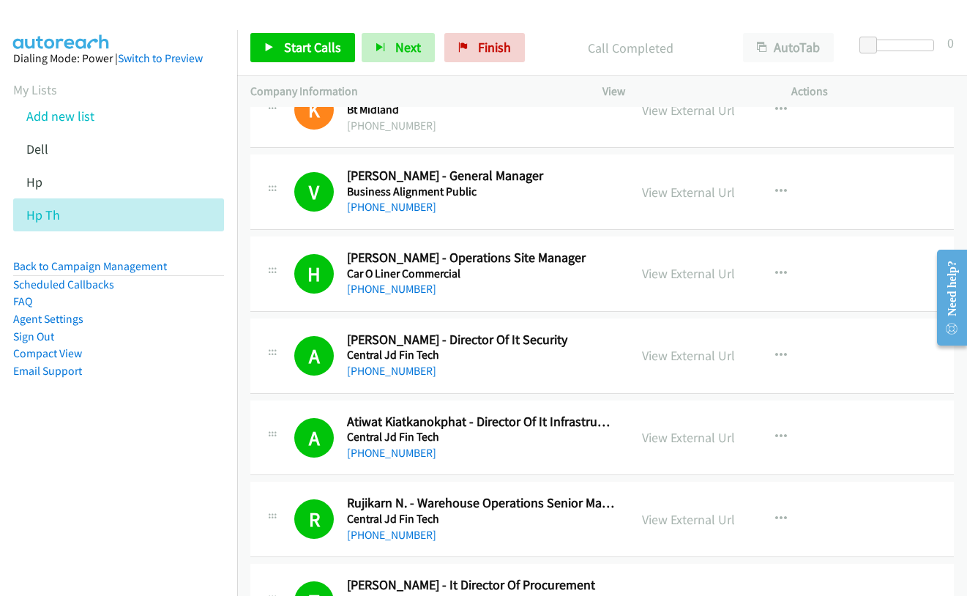
scroll to position [544, 0]
